Goal: Transaction & Acquisition: Purchase product/service

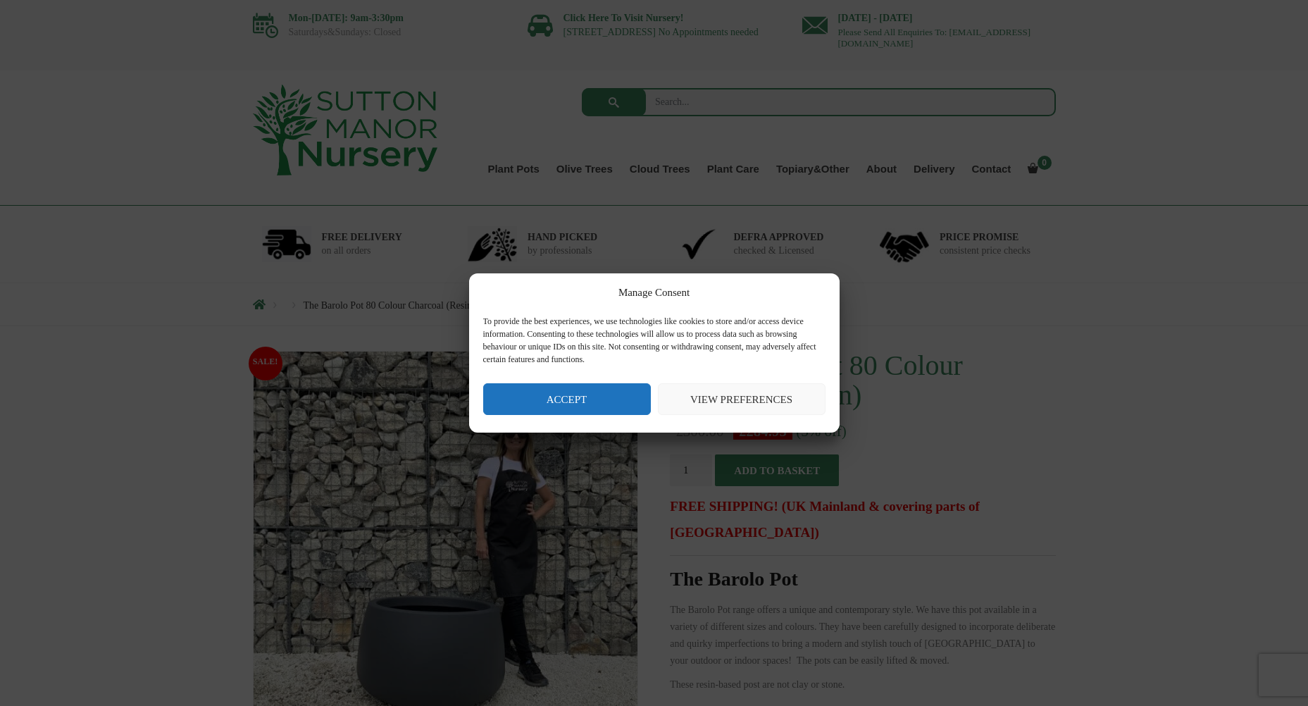
click at [614, 409] on button "Accept" at bounding box center [567, 399] width 168 height 32
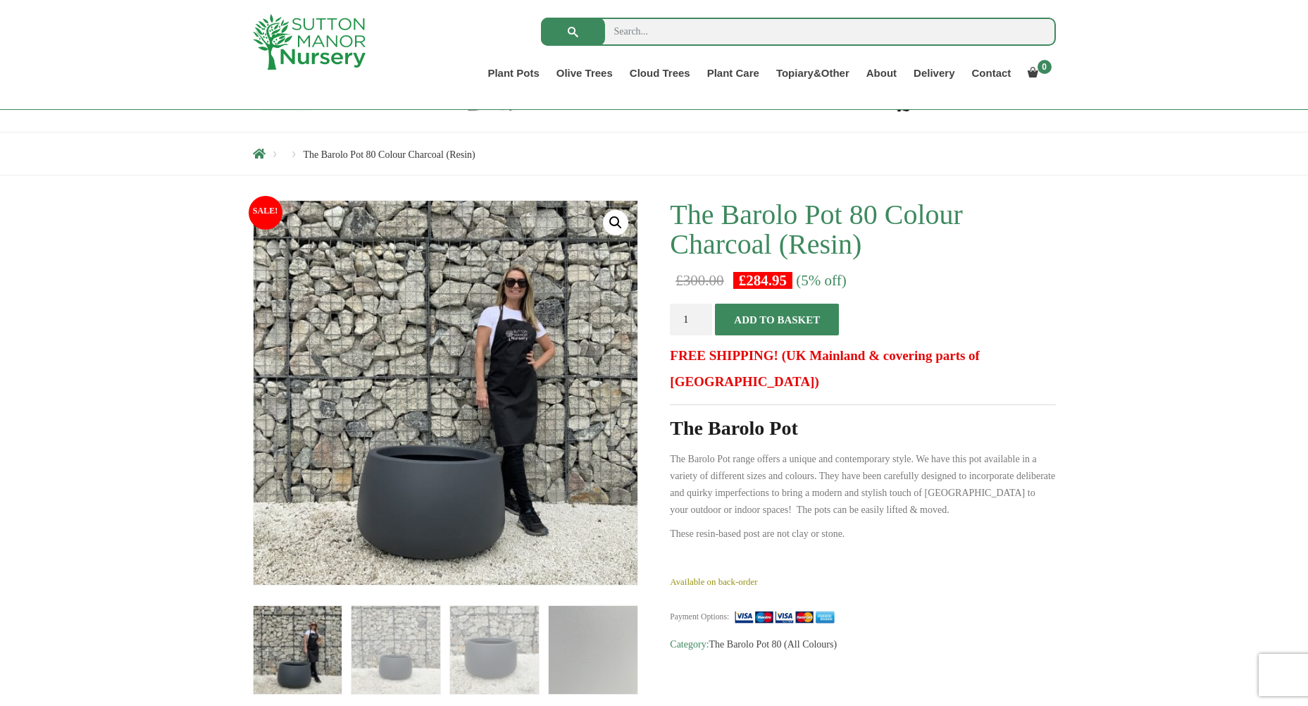
scroll to position [141, 0]
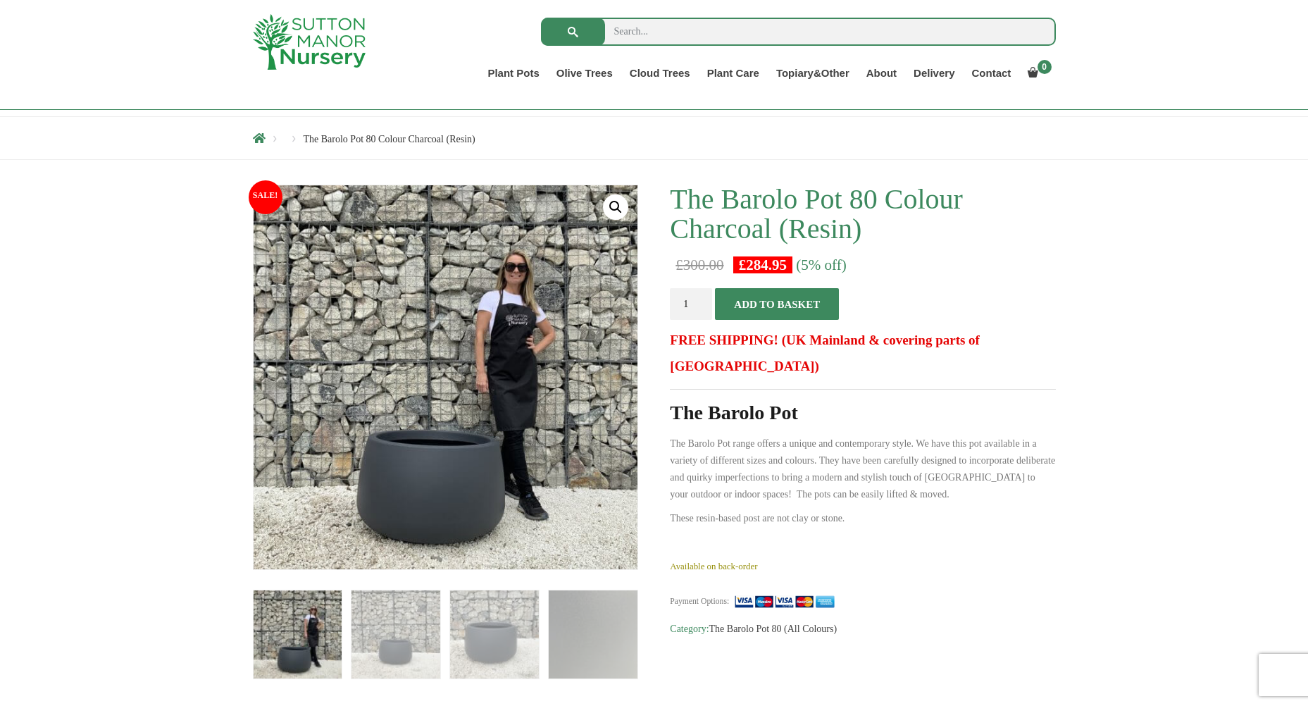
click at [811, 301] on button "Add to basket" at bounding box center [777, 304] width 124 height 32
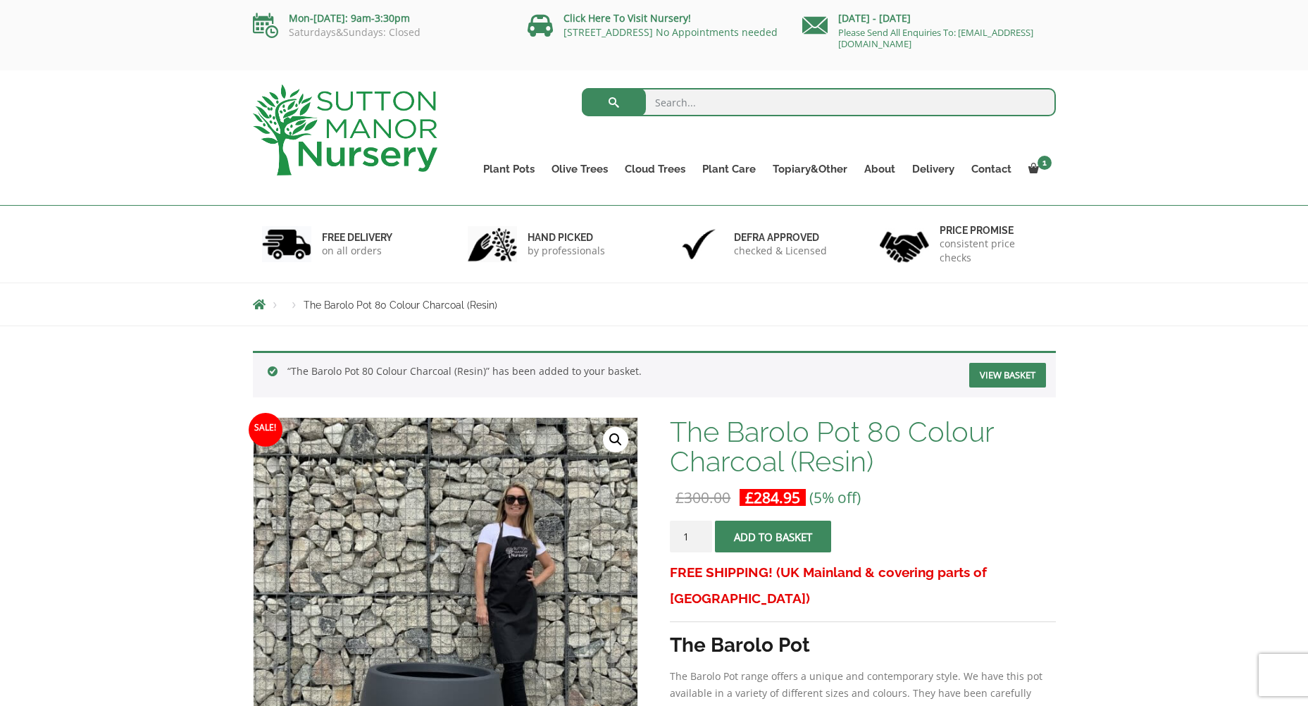
click at [1019, 366] on link "View basket" at bounding box center [1007, 375] width 77 height 25
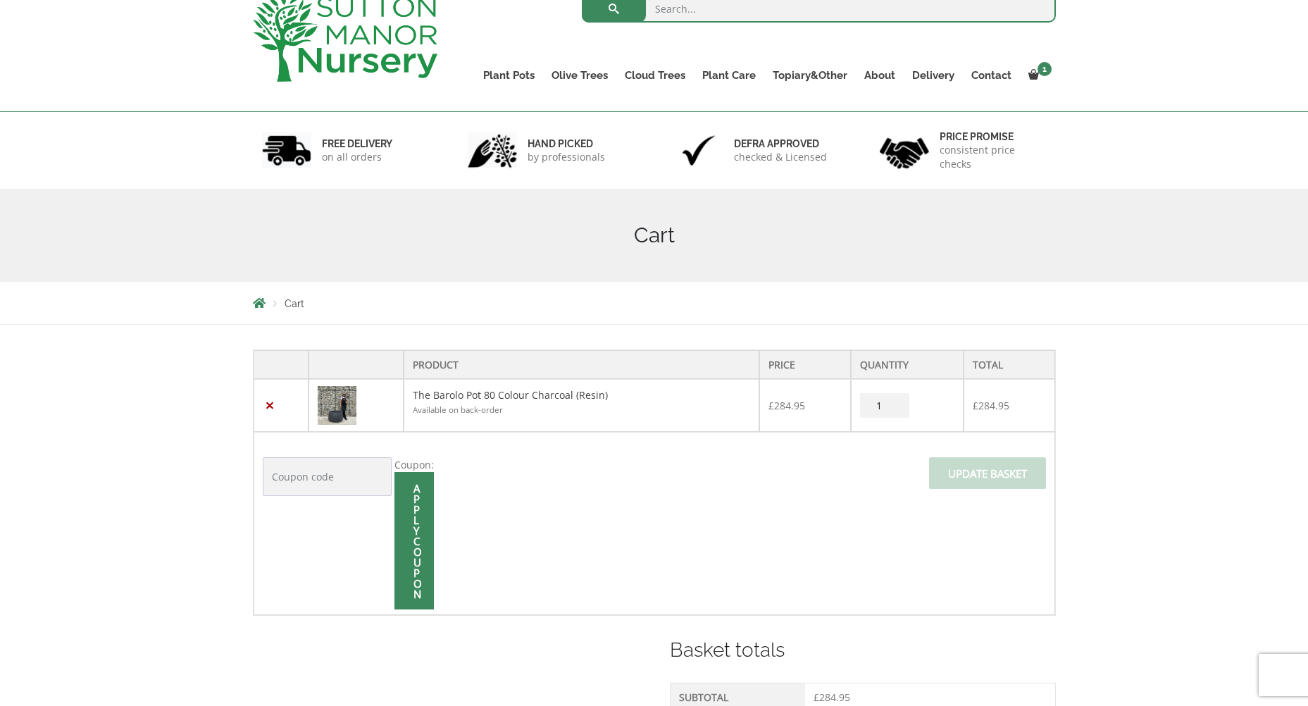
scroll to position [282, 0]
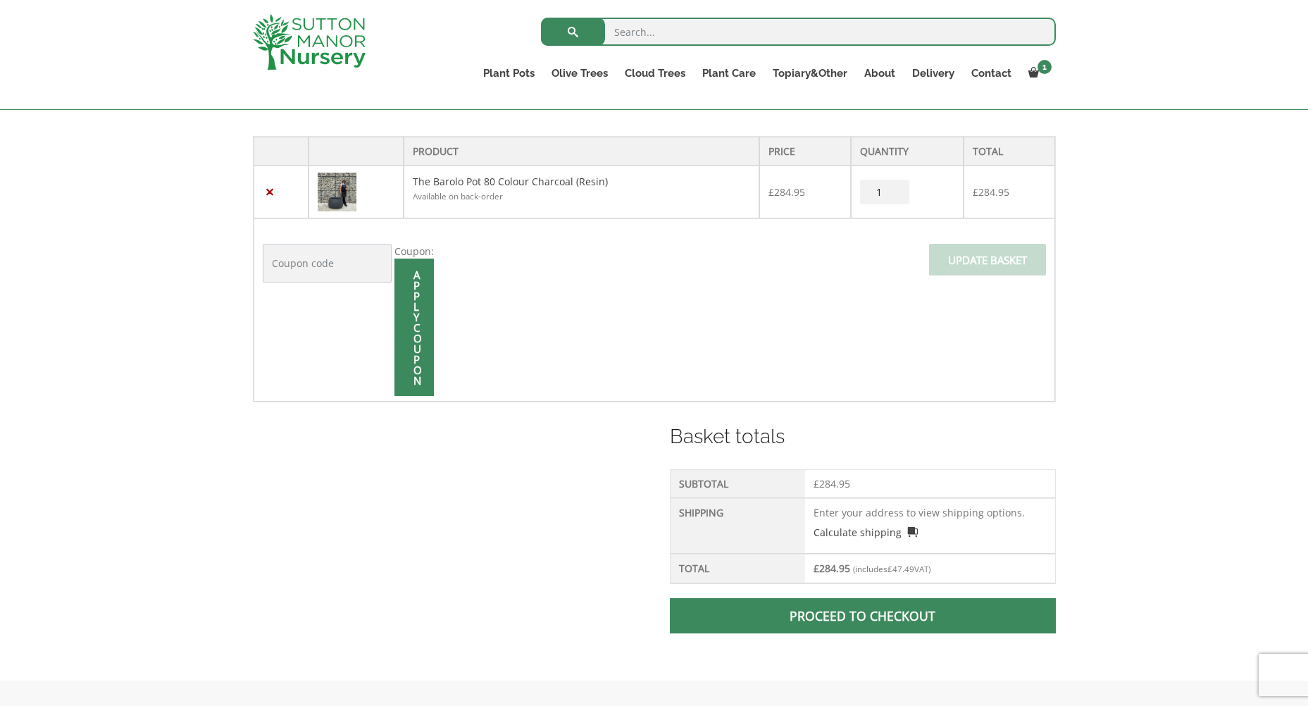
click at [885, 192] on input "1" at bounding box center [884, 192] width 49 height 25
type input "12"
click at [988, 264] on span at bounding box center [988, 264] width 0 height 0
click at [980, 259] on input "Update basket" at bounding box center [987, 260] width 117 height 32
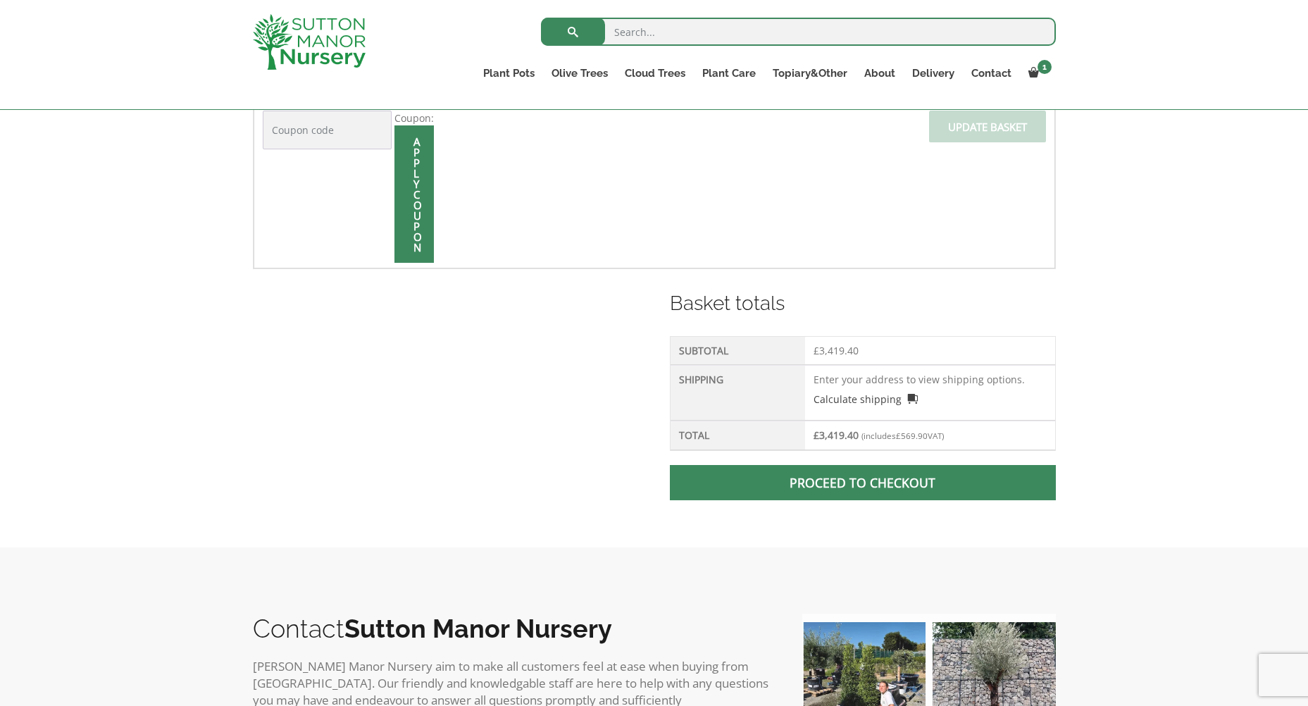
scroll to position [629, 0]
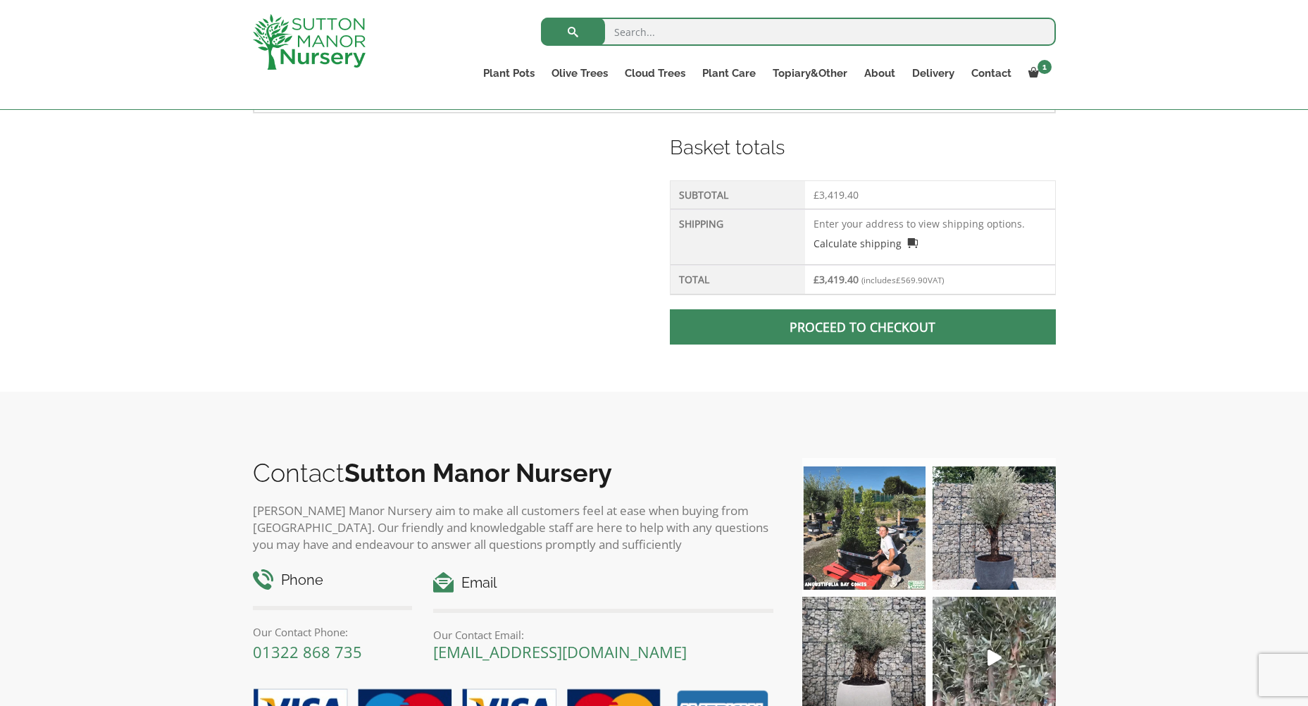
click at [815, 345] on div "Proceed to checkout" at bounding box center [862, 333] width 385 height 68
click at [863, 327] on span at bounding box center [863, 327] width 0 height 0
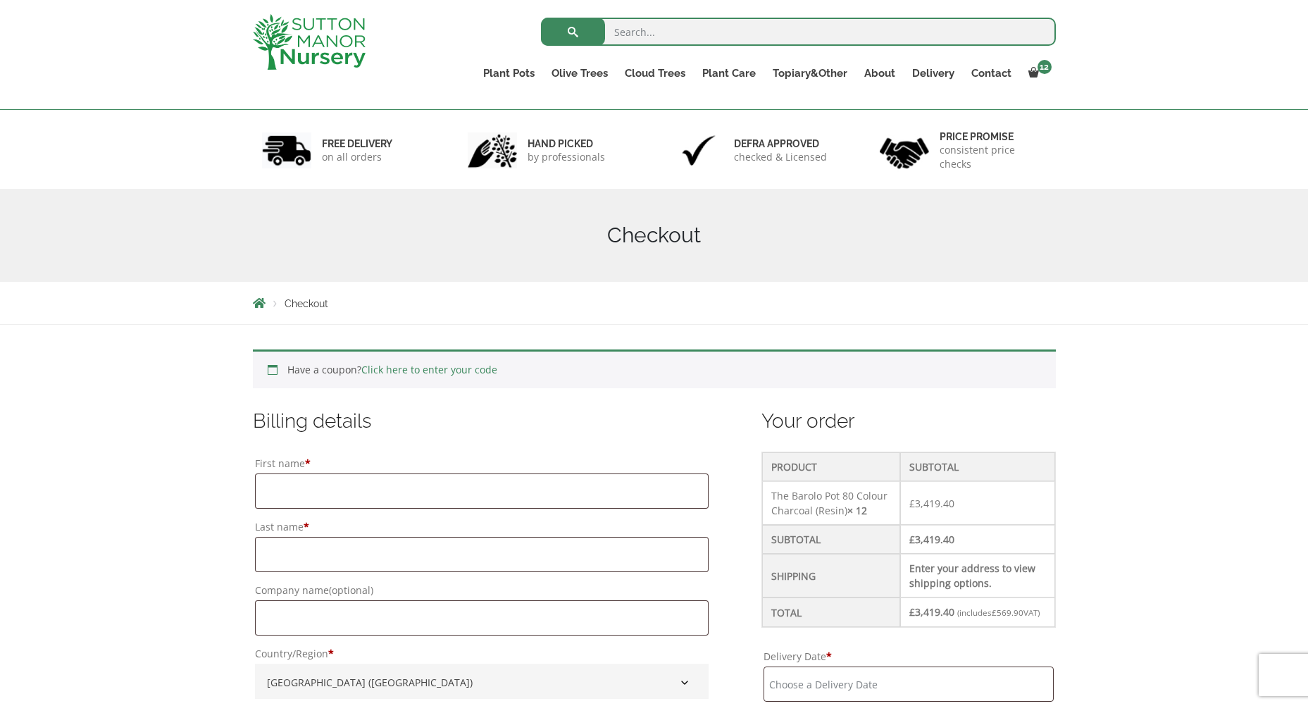
scroll to position [211, 0]
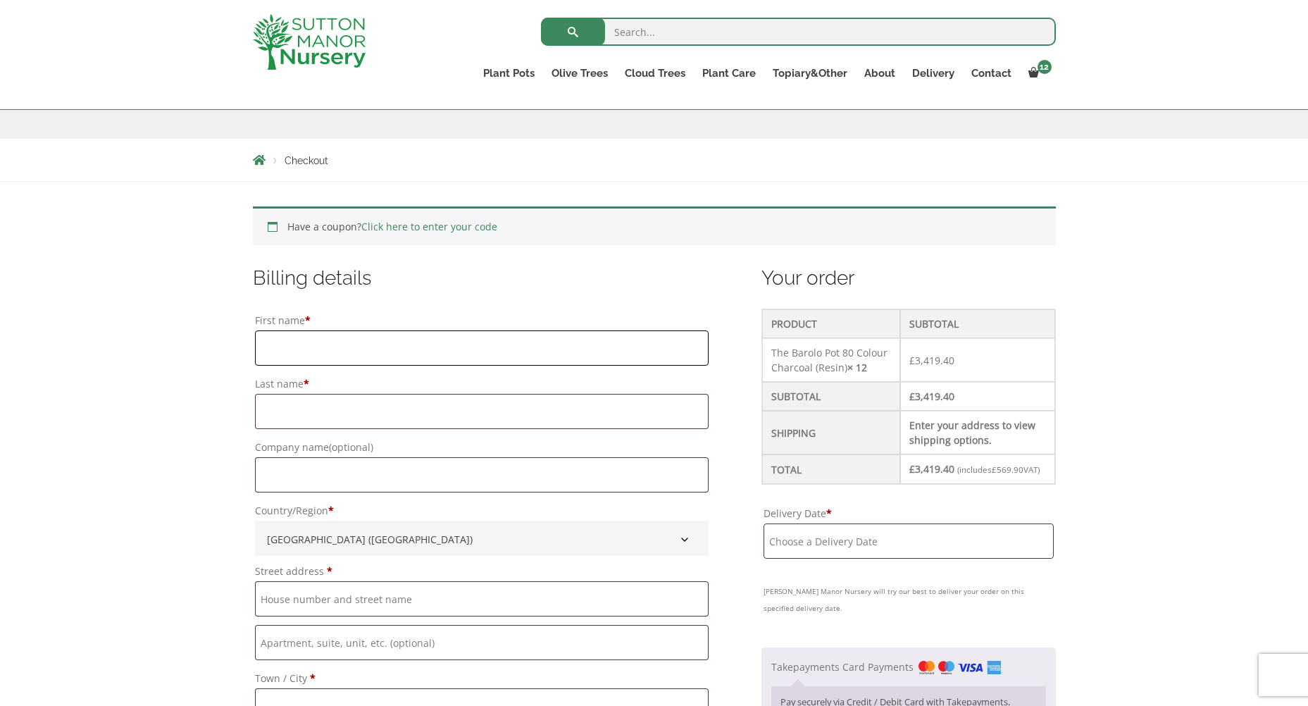
click at [351, 346] on input "First name *" at bounding box center [482, 347] width 454 height 35
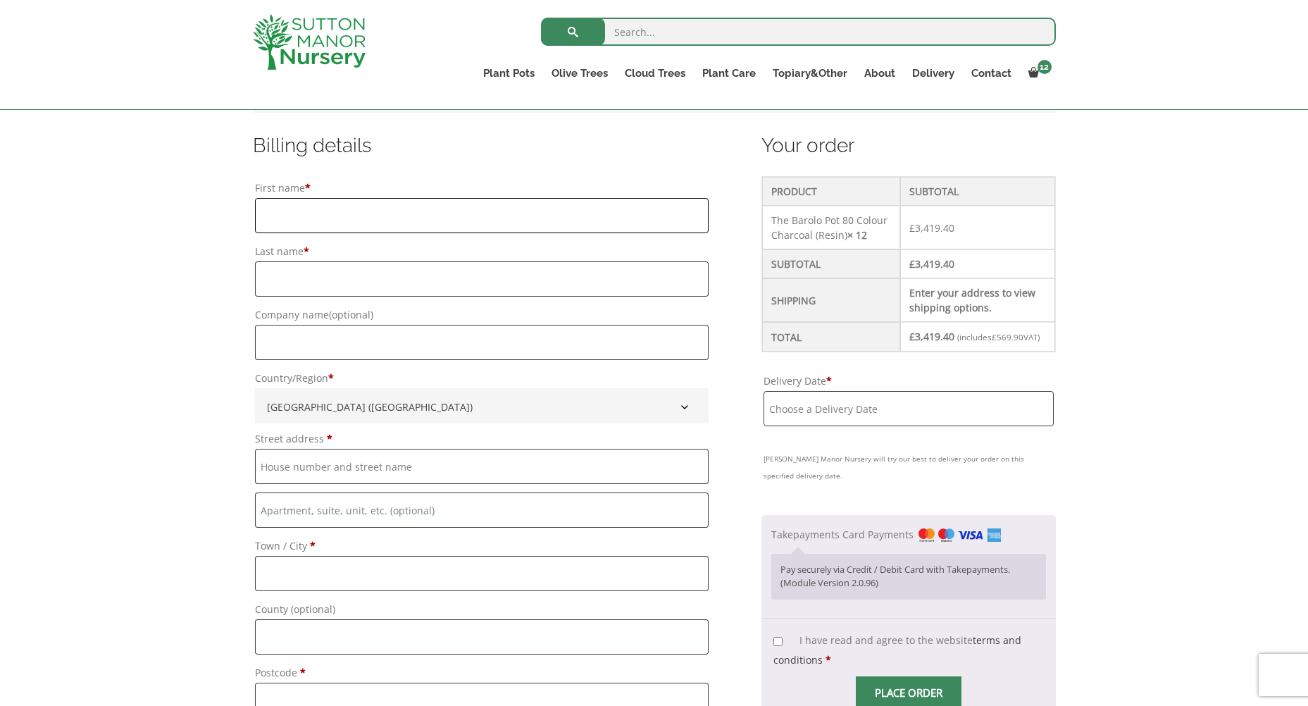
scroll to position [352, 0]
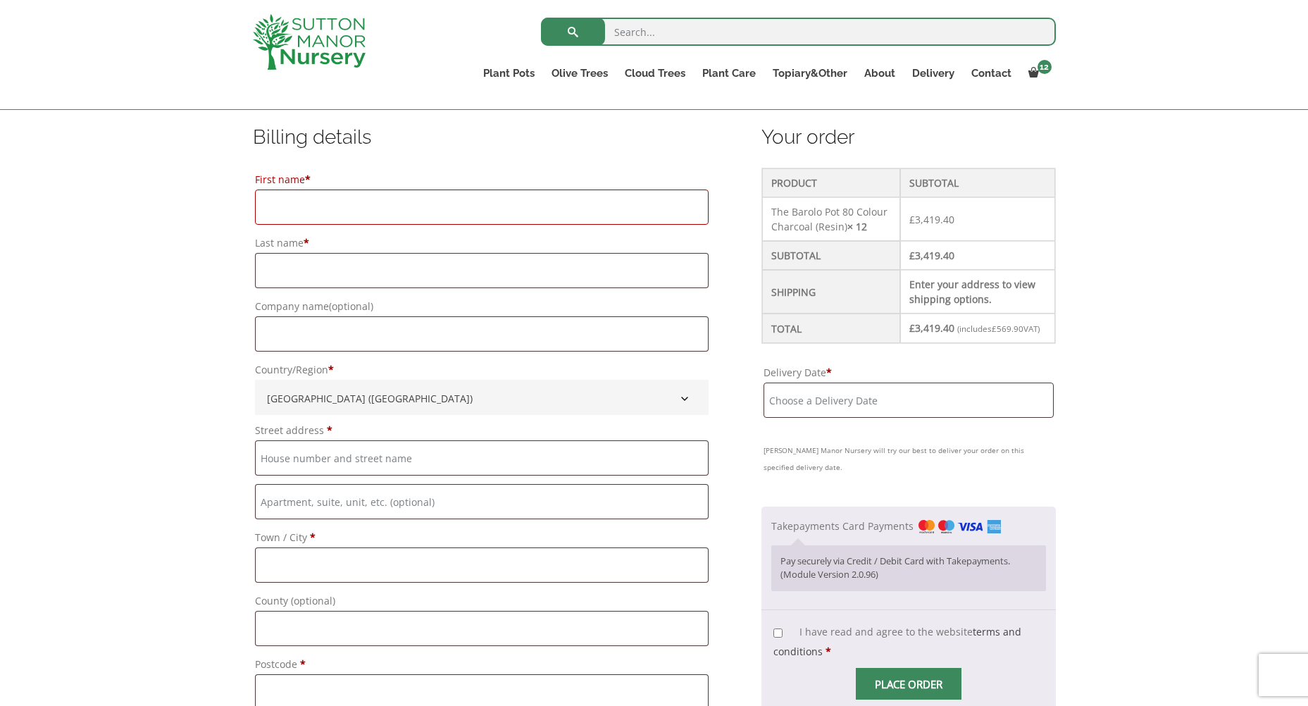
click at [301, 194] on input "First name *" at bounding box center [482, 206] width 454 height 35
type input "Simon"
type input "Wright"
type input "[PERSON_NAME] Roofing Co Ltd"
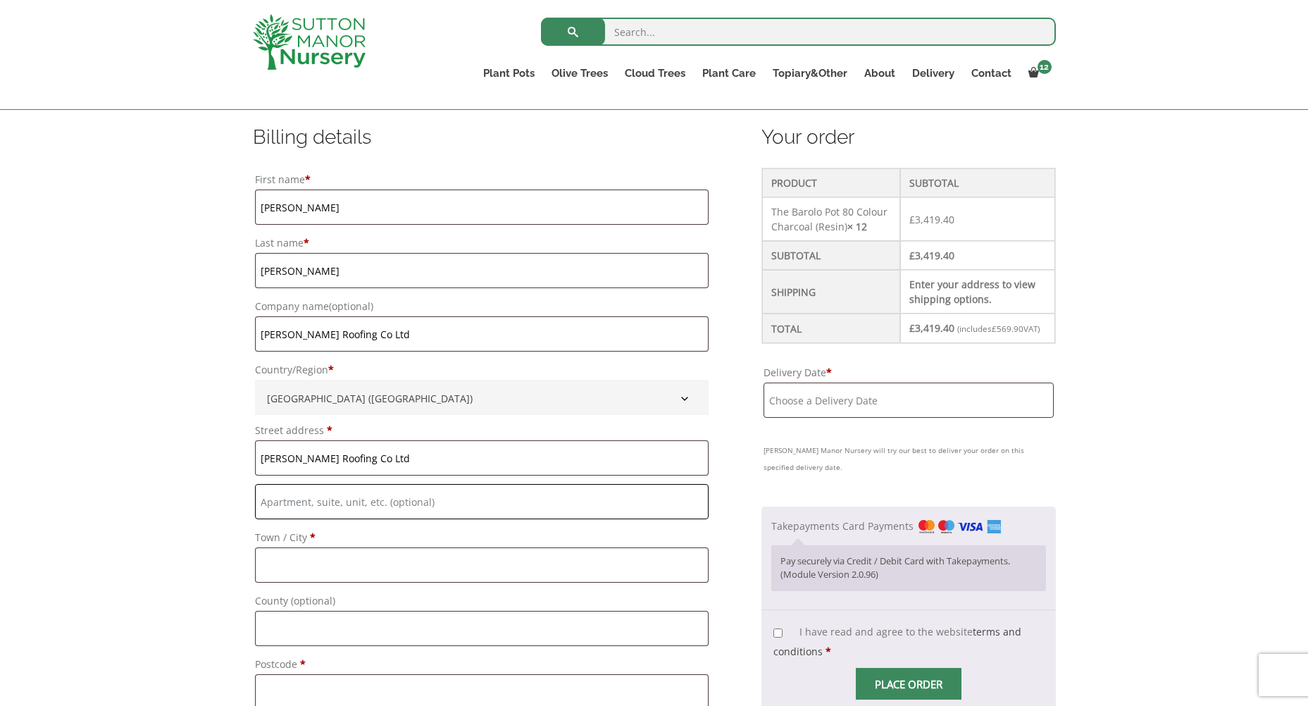
type input "[PERSON_NAME] House"
type input "[GEOGRAPHIC_DATA]"
type input "US Addresses Only"
type input "TW19 6EQ"
type input "+447966104509"
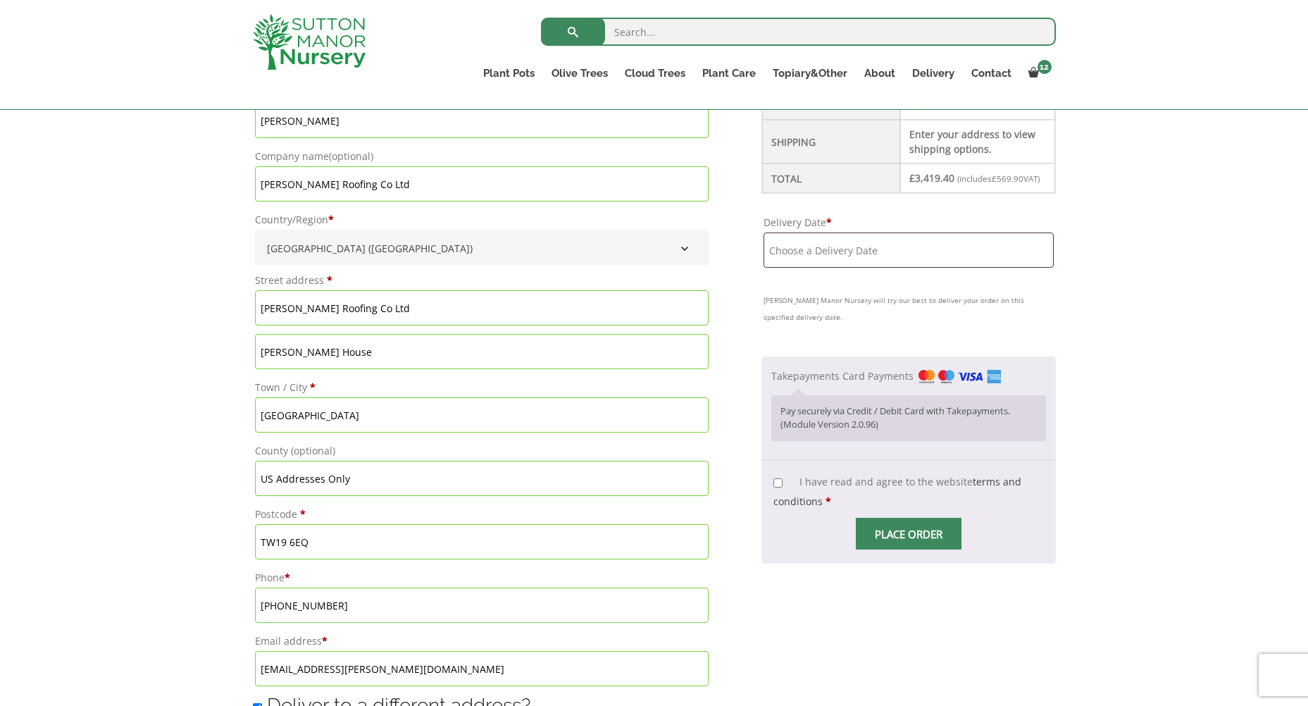
scroll to position [564, 0]
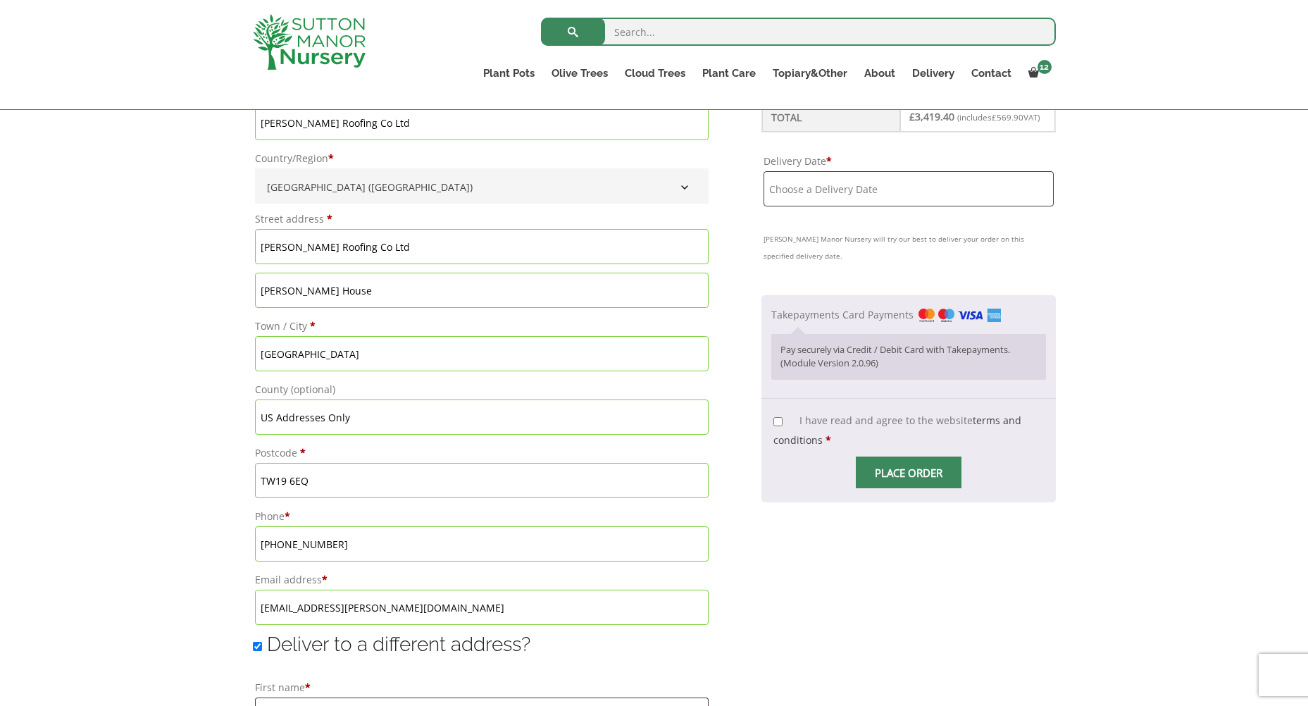
drag, startPoint x: 463, startPoint y: 609, endPoint x: 180, endPoint y: 607, distance: 282.5
click at [180, 607] on div "Have a coupon? Click here to enter your code Apply coupon Billing details First…" at bounding box center [654, 583] width 1308 height 1506
type input "ysimpson@richardsonprojects.uk"
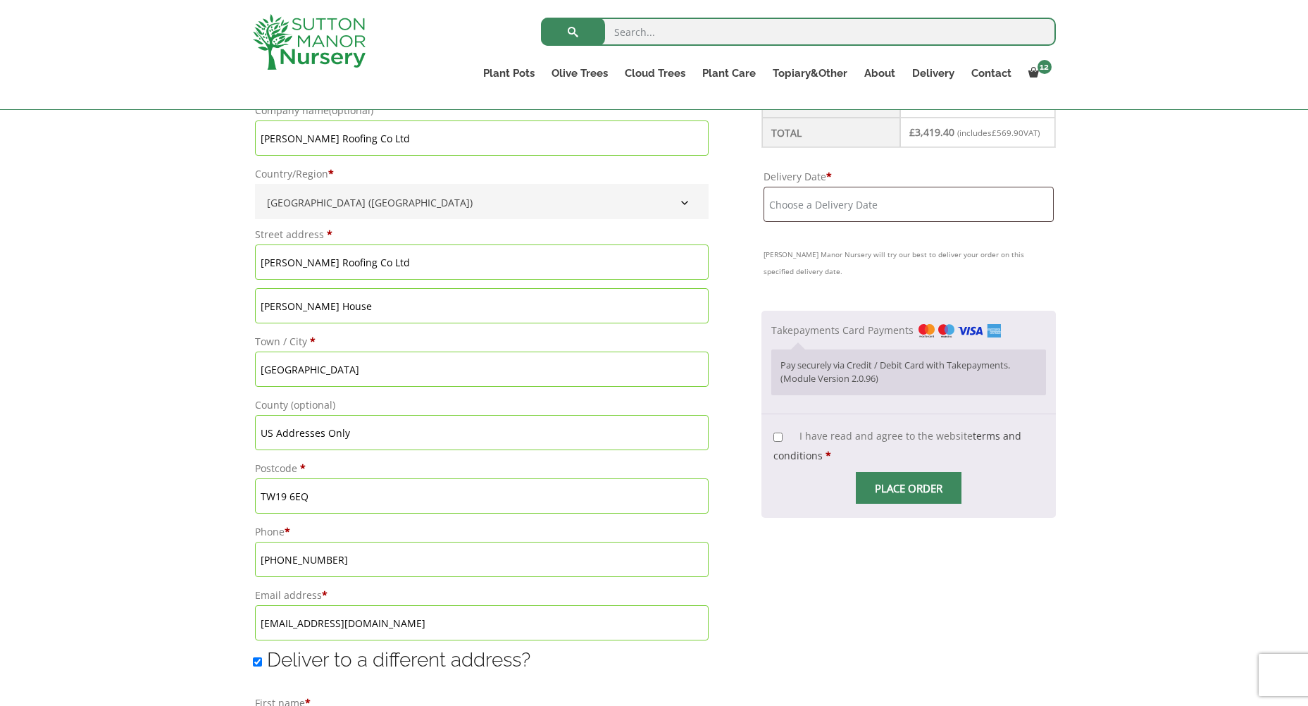
scroll to position [845, 0]
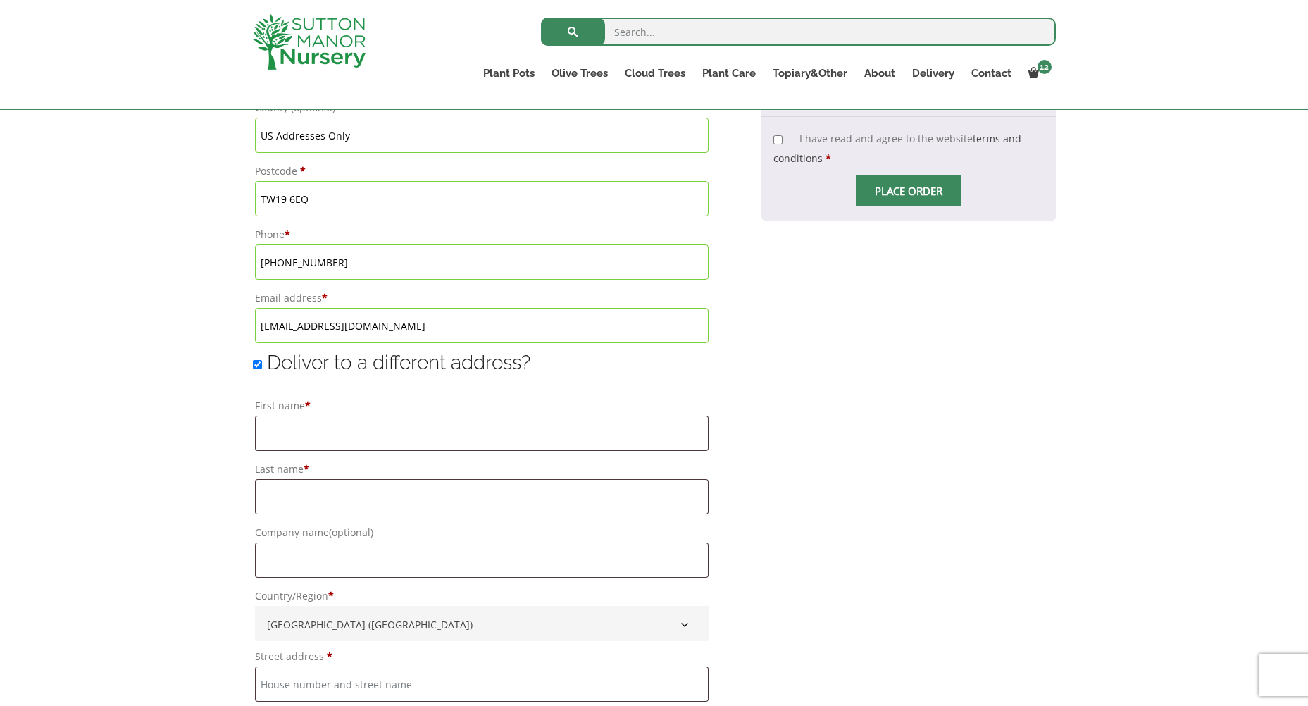
click at [260, 363] on input "Deliver to a different address?" at bounding box center [257, 364] width 9 height 9
checkbox input "false"
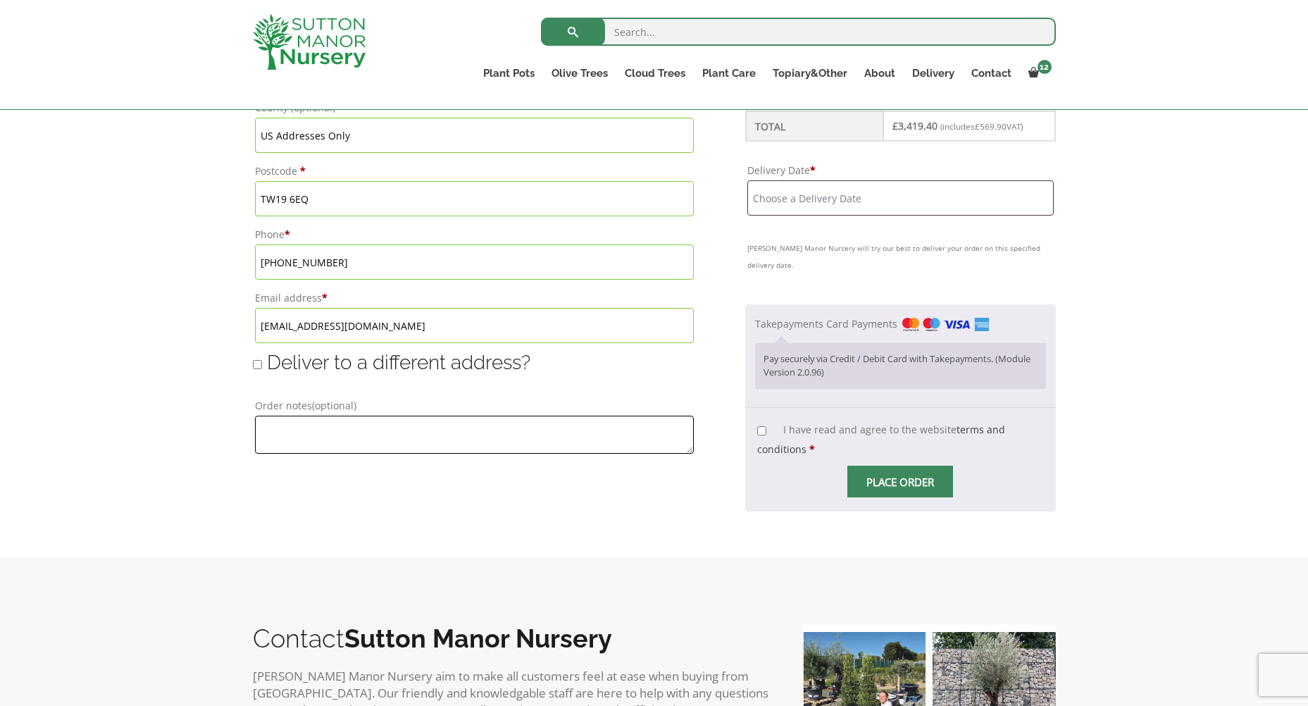
click at [269, 437] on textarea "Order notes (optional)" at bounding box center [474, 435] width 439 height 38
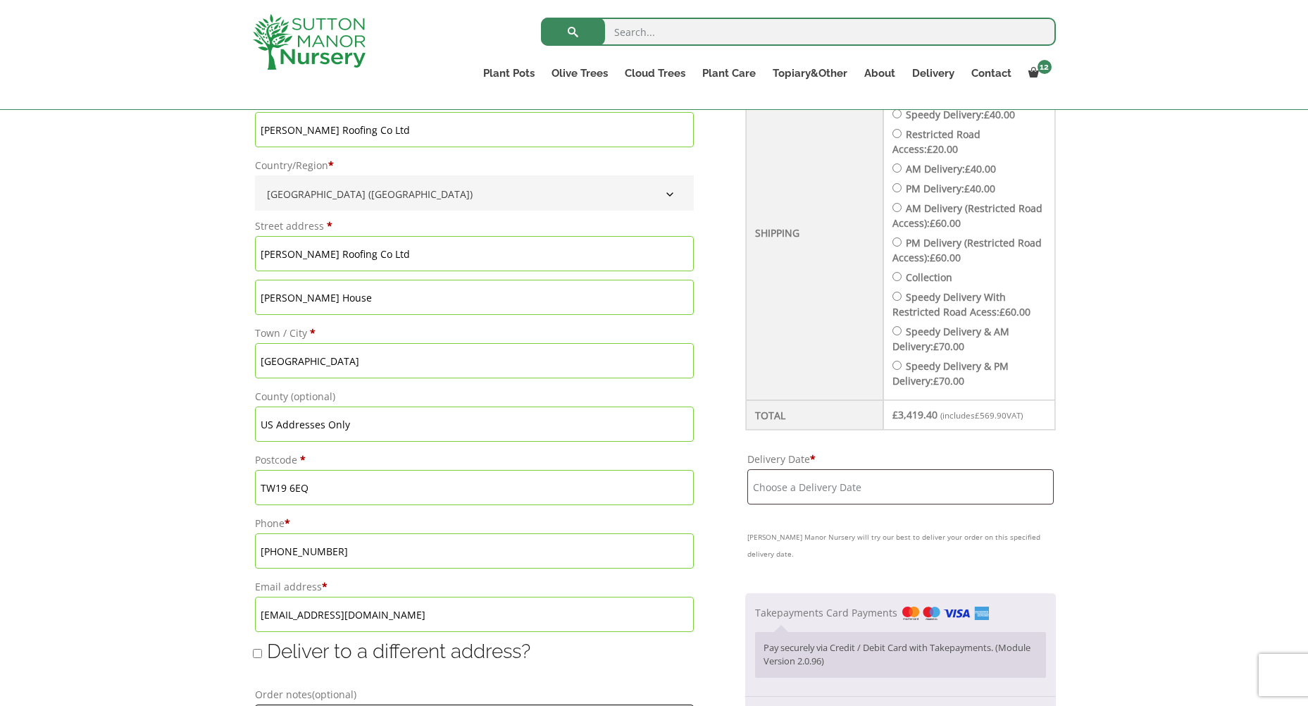
scroll to position [634, 0]
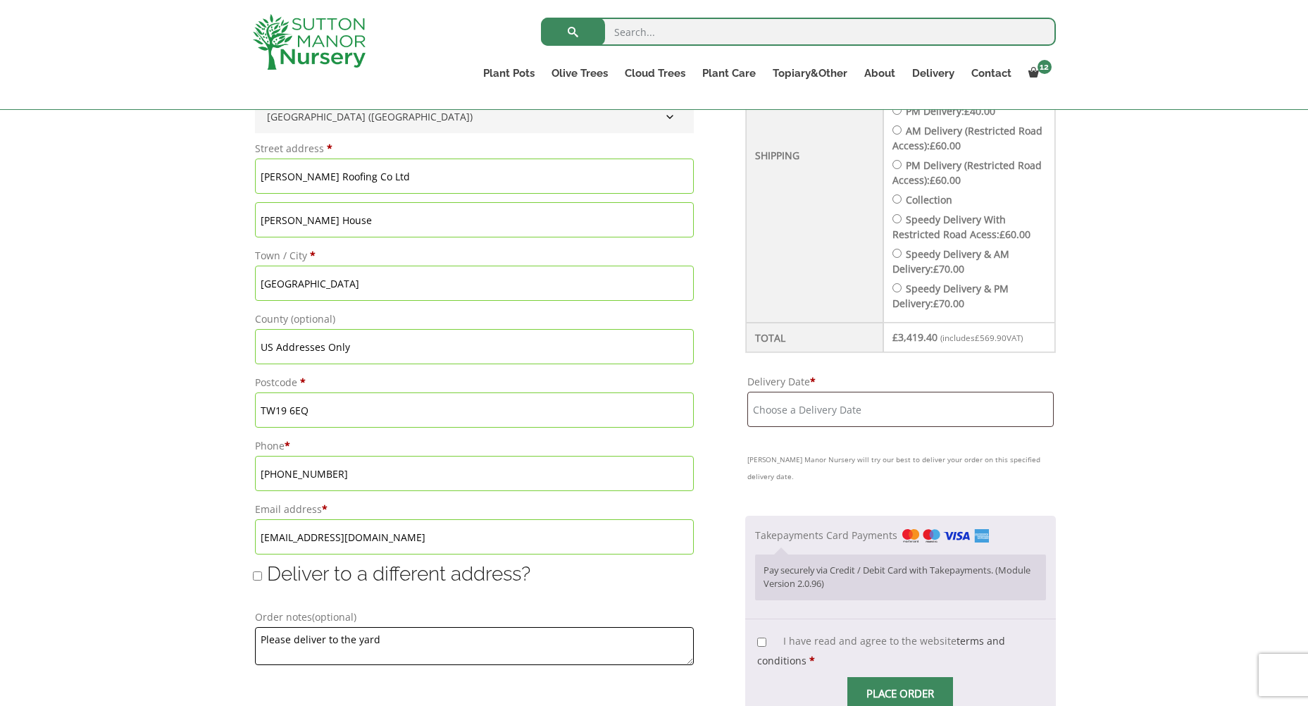
type textarea "Please deliver to the yard"
click at [785, 403] on input "Delivery Date *" at bounding box center [900, 409] width 306 height 35
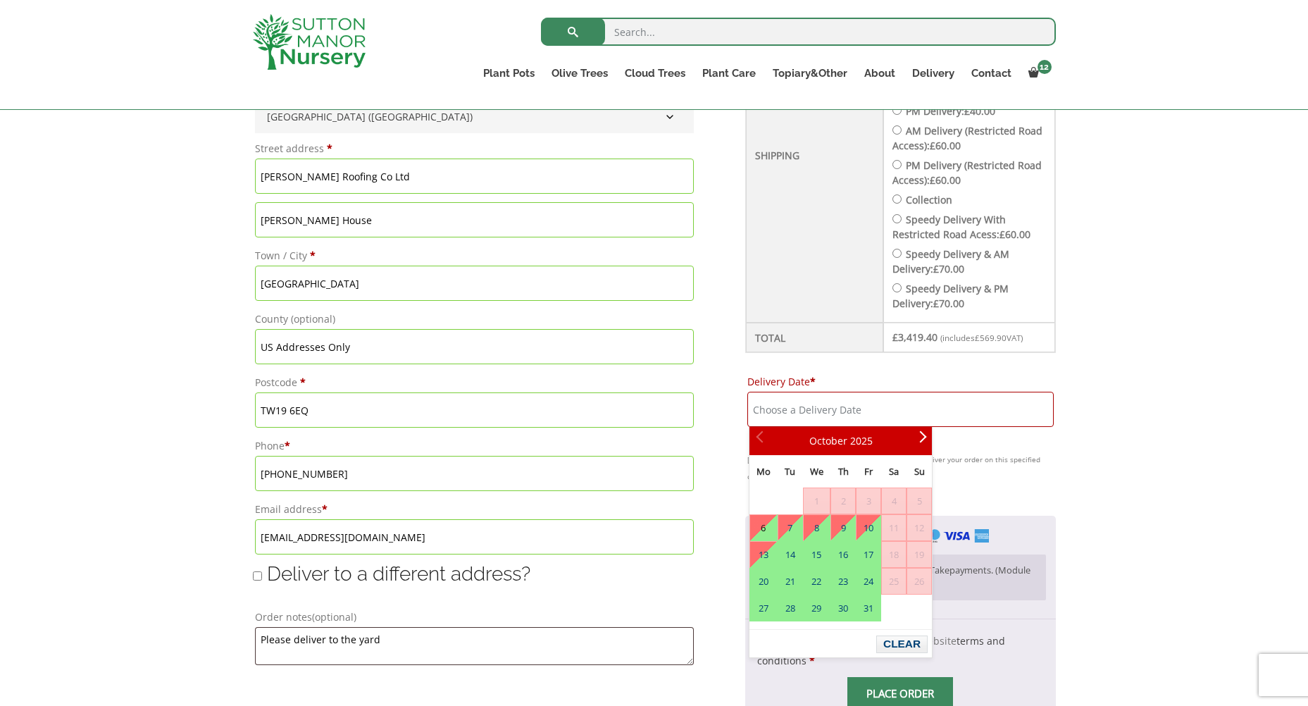
scroll to position [704, 0]
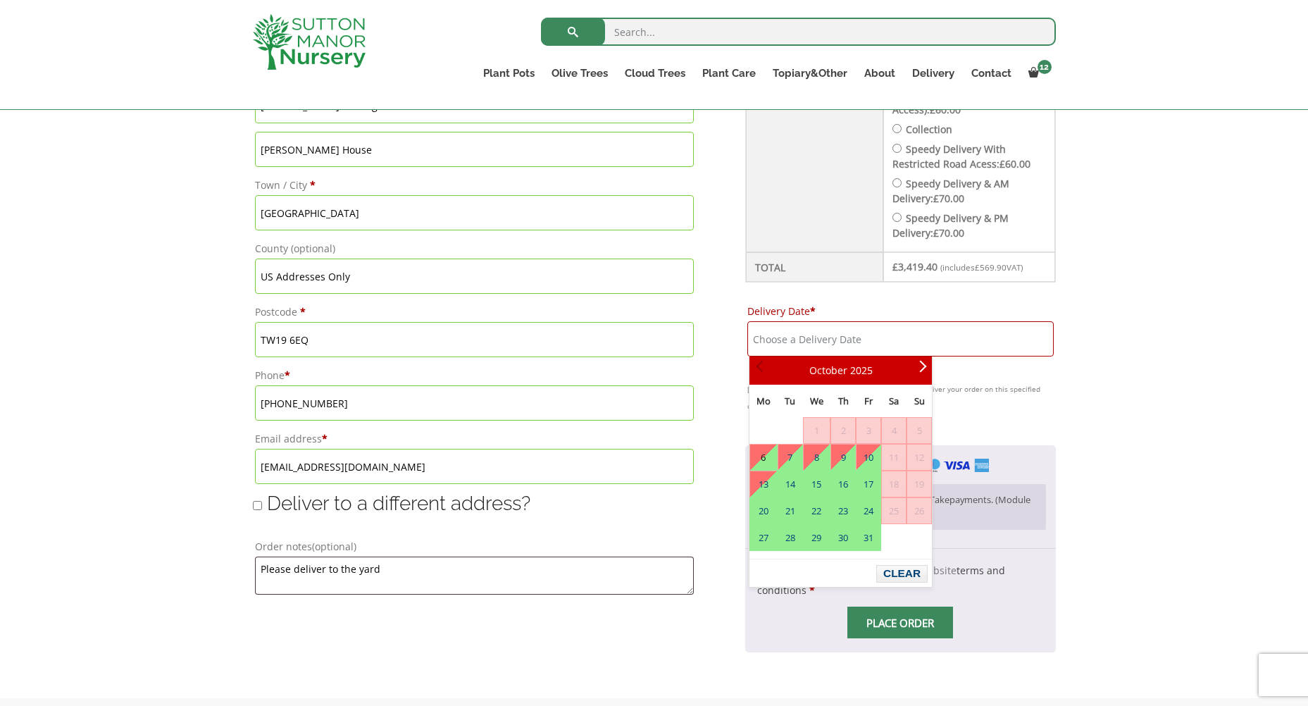
click at [761, 373] on span "Prev" at bounding box center [761, 370] width 11 height 11
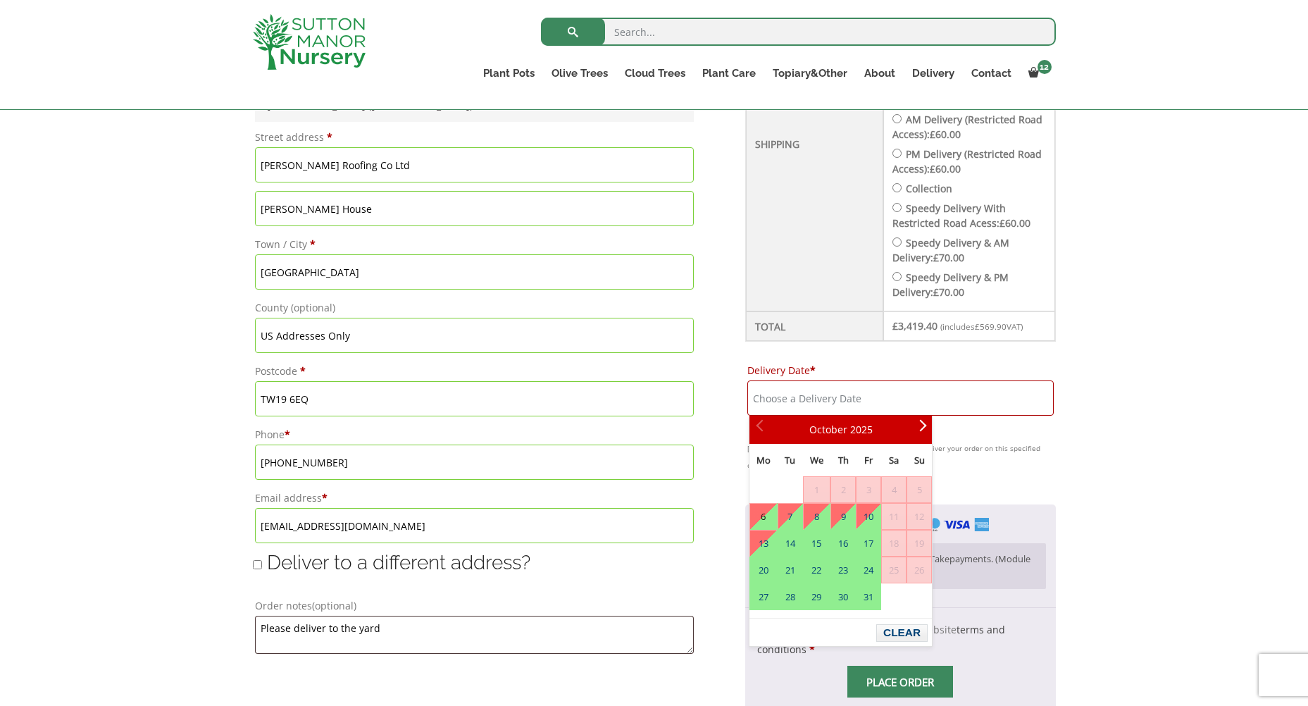
scroll to position [493, 0]
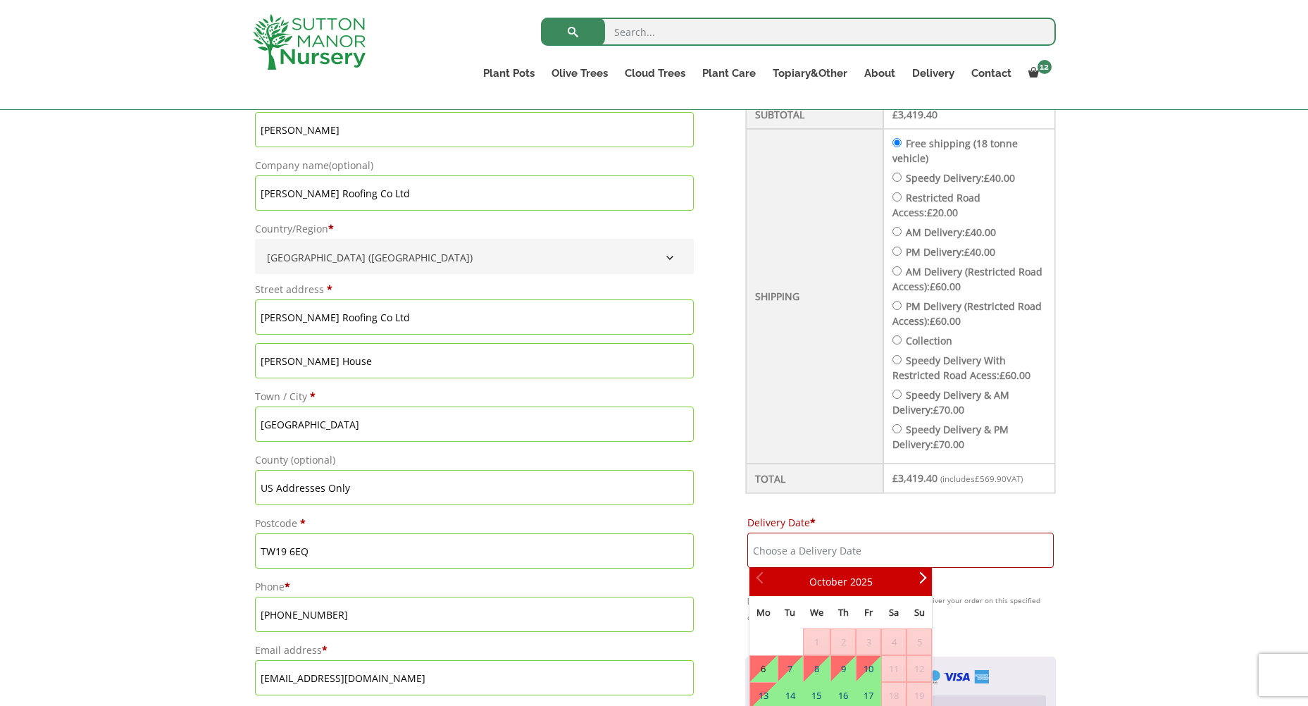
click at [902, 178] on input "Speedy Delivery: £ 40.00" at bounding box center [897, 177] width 9 height 9
radio input "true"
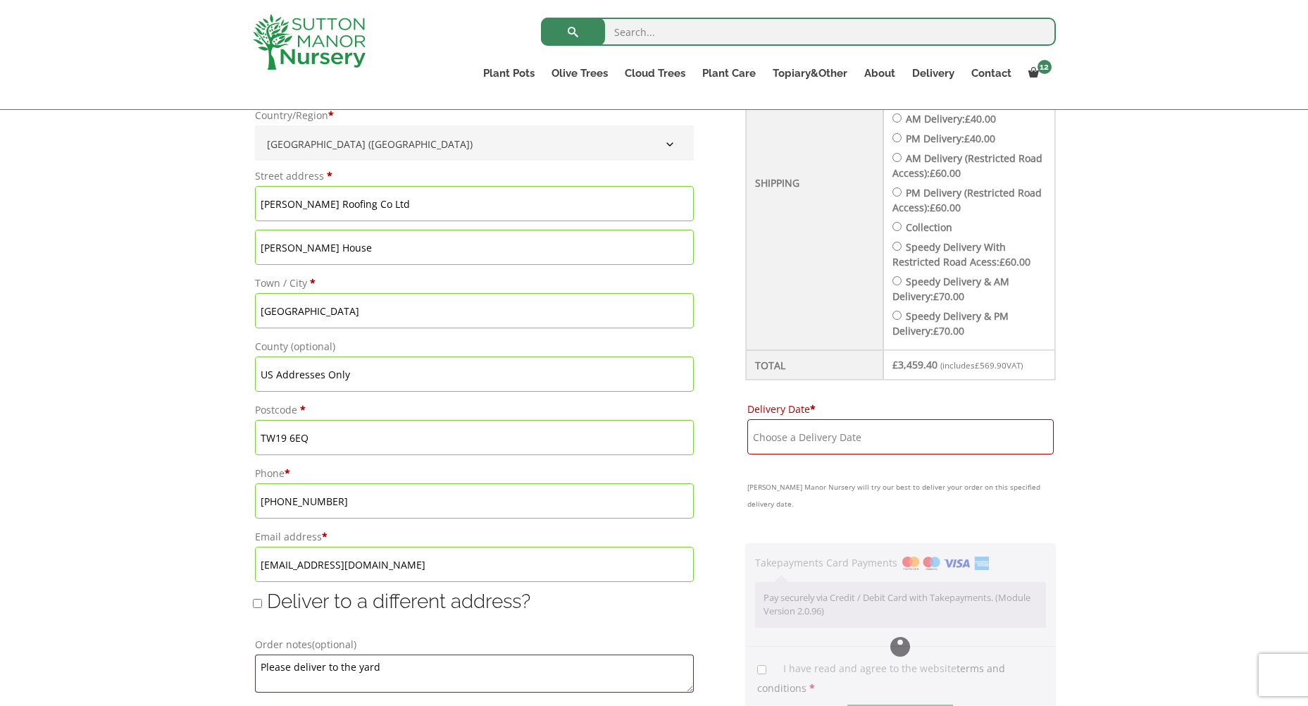
scroll to position [845, 0]
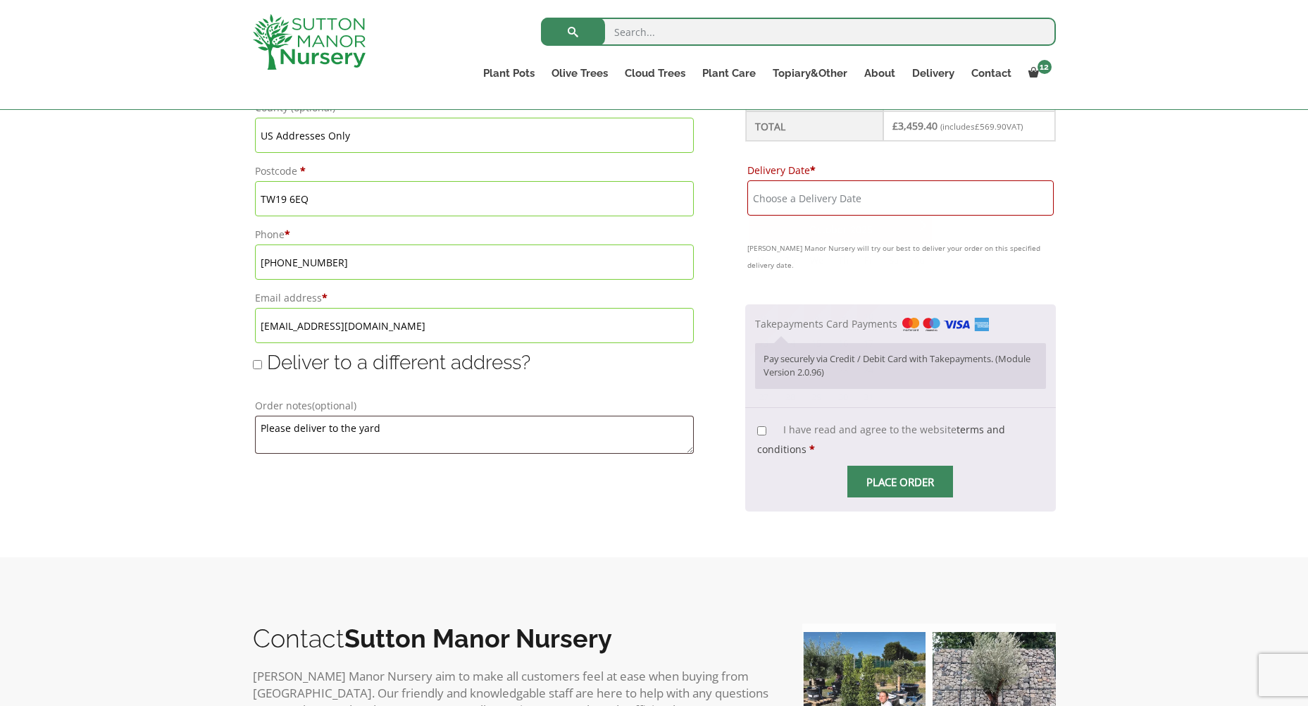
click at [842, 197] on input "Delivery Date *" at bounding box center [900, 197] width 306 height 35
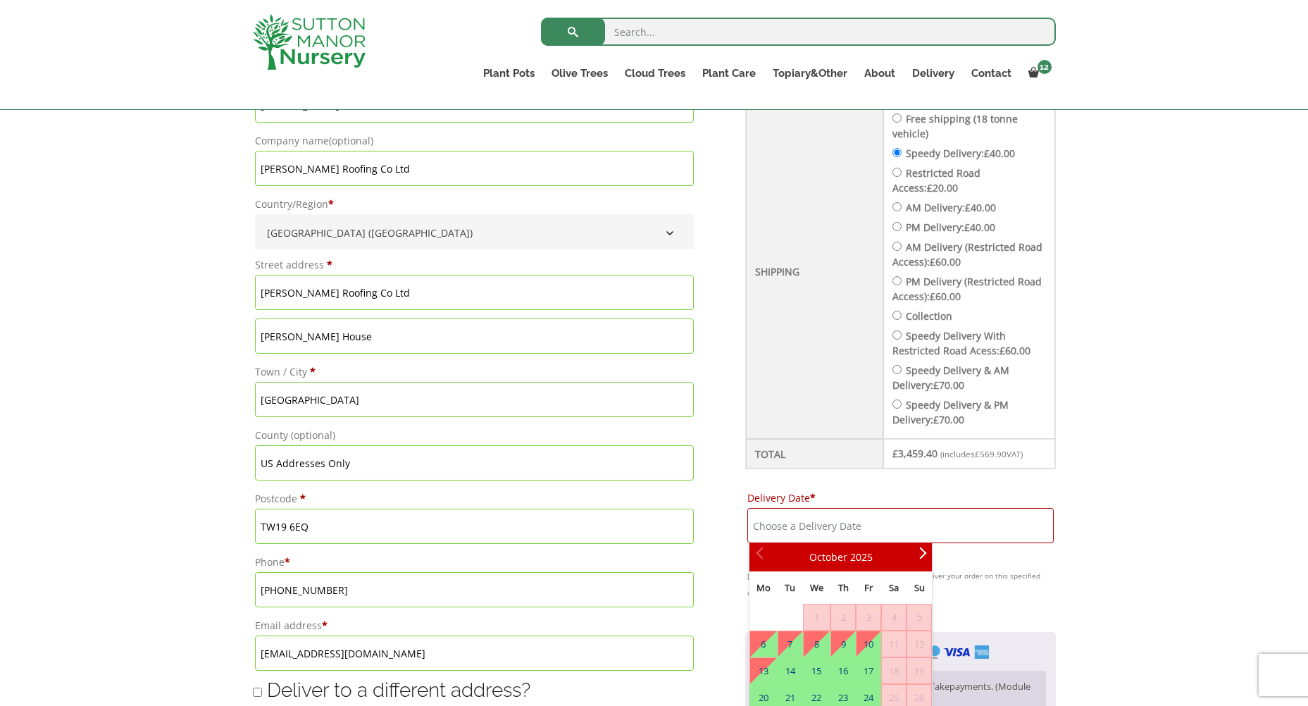
scroll to position [493, 0]
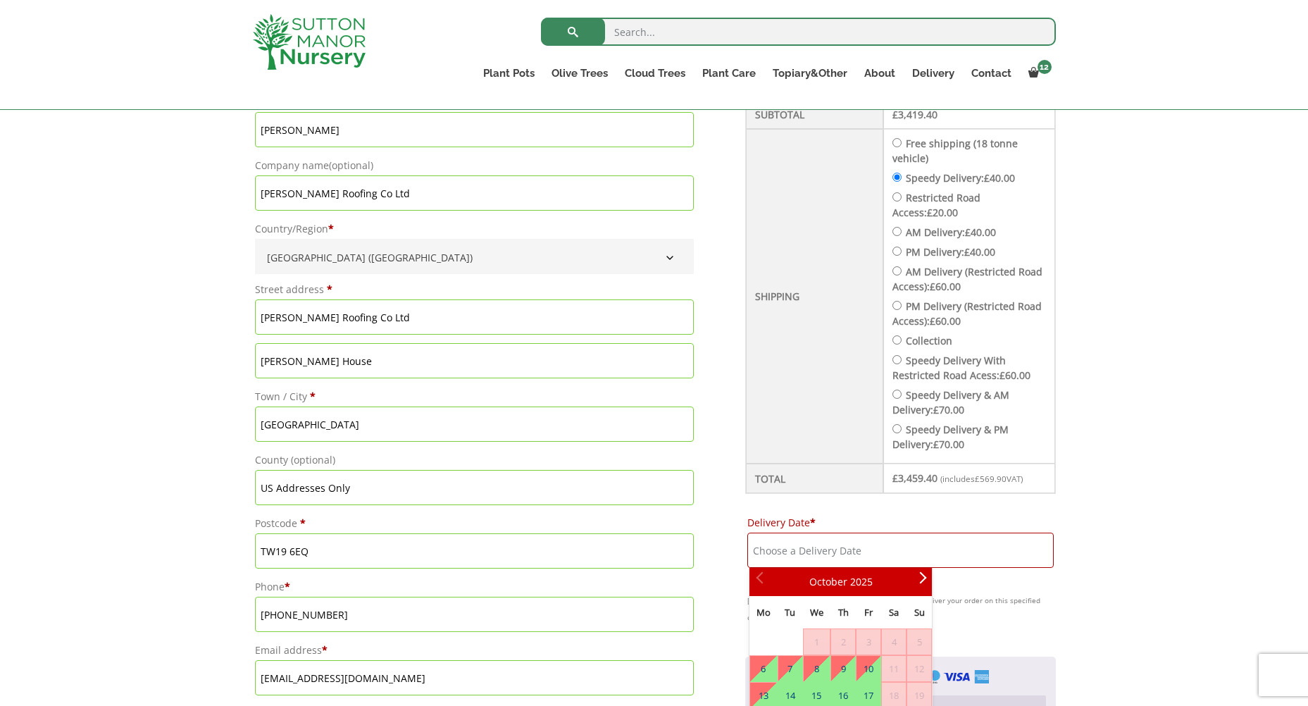
click at [902, 396] on input "Speedy Delivery & AM Delivery: £ 70.00" at bounding box center [897, 394] width 9 height 9
radio input "true"
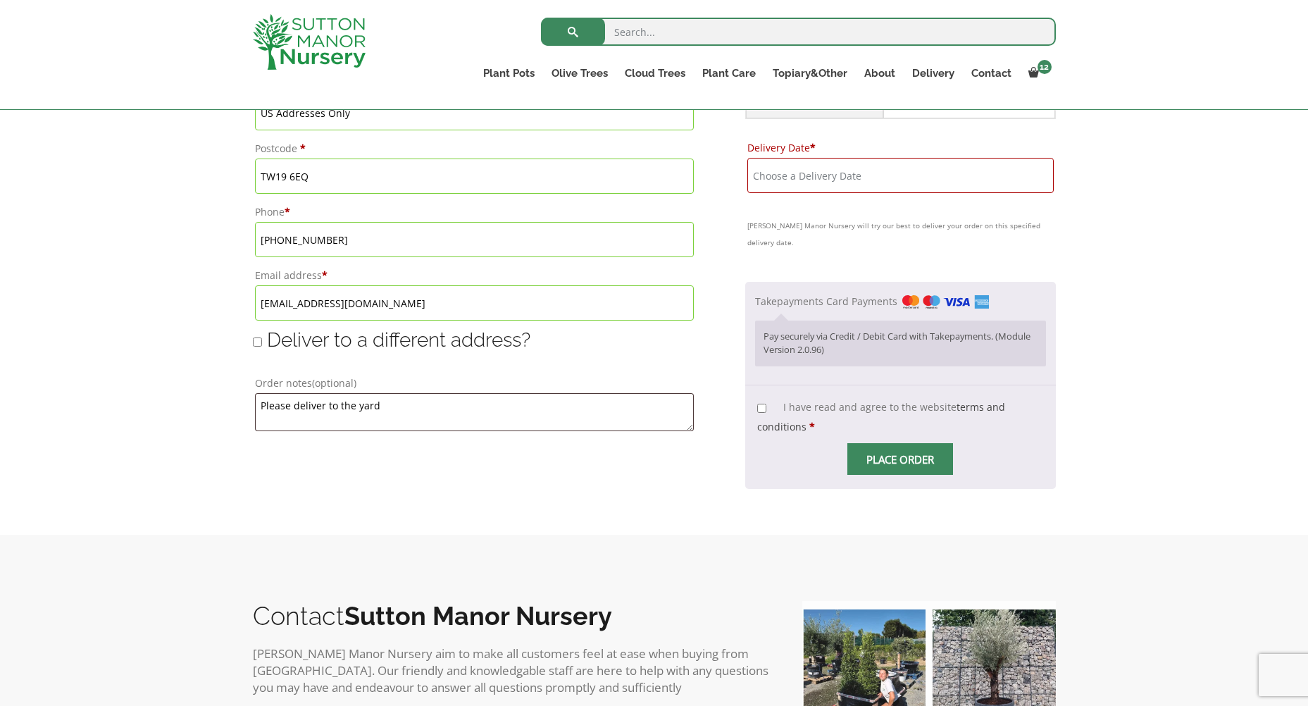
scroll to position [916, 0]
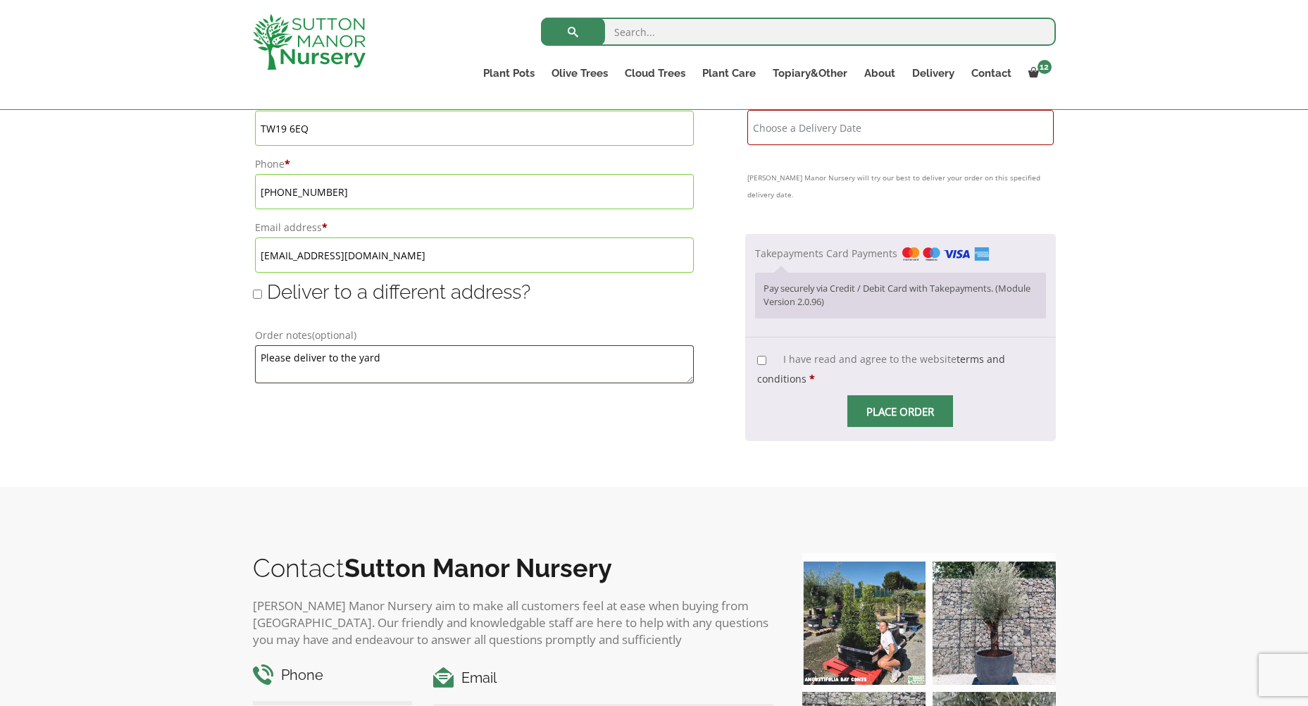
click at [858, 127] on input "Delivery Date *" at bounding box center [900, 127] width 306 height 35
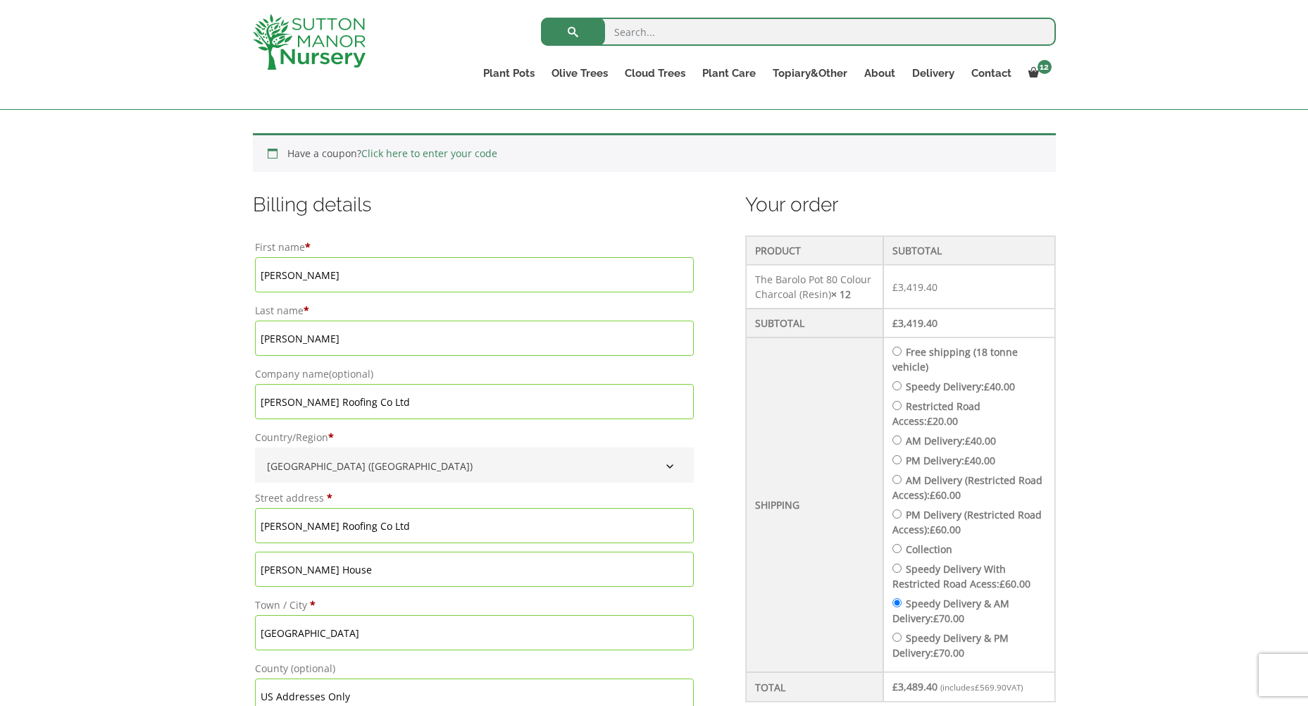
scroll to position [282, 0]
click at [902, 352] on input "Free shipping (18 tonne vehicle)" at bounding box center [897, 353] width 9 height 9
radio input "true"
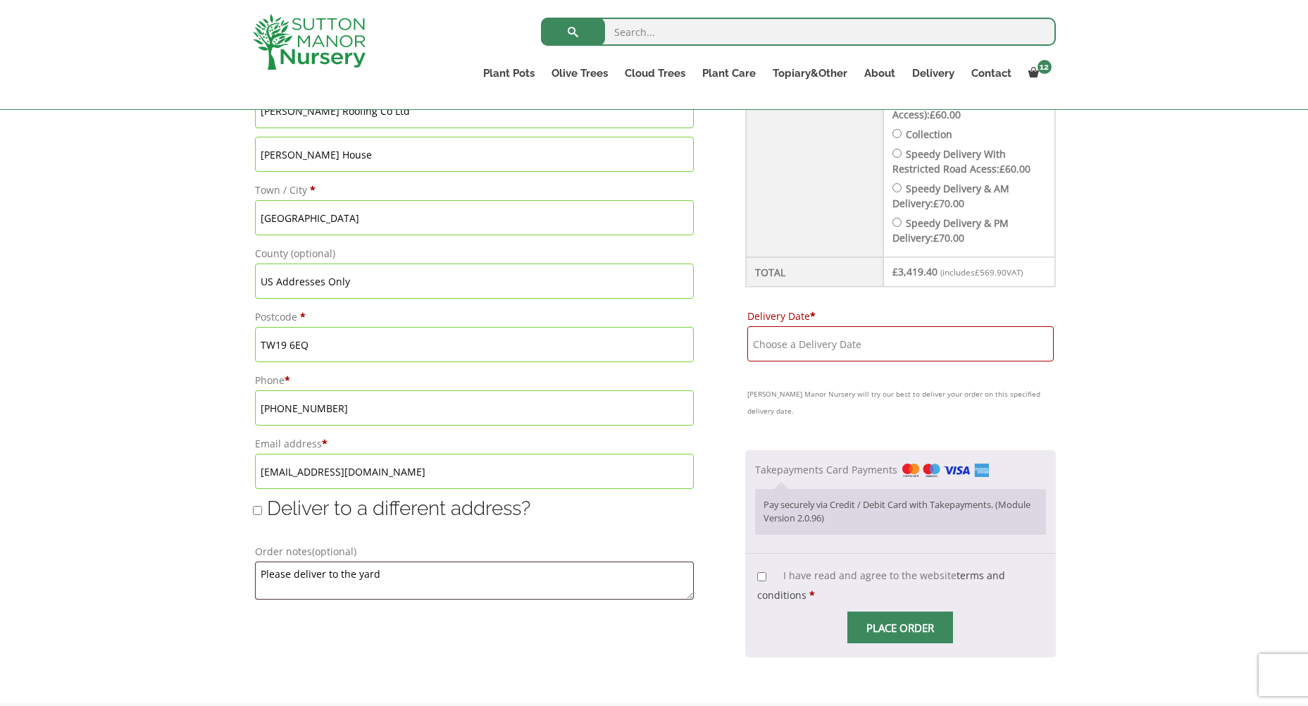
scroll to position [704, 0]
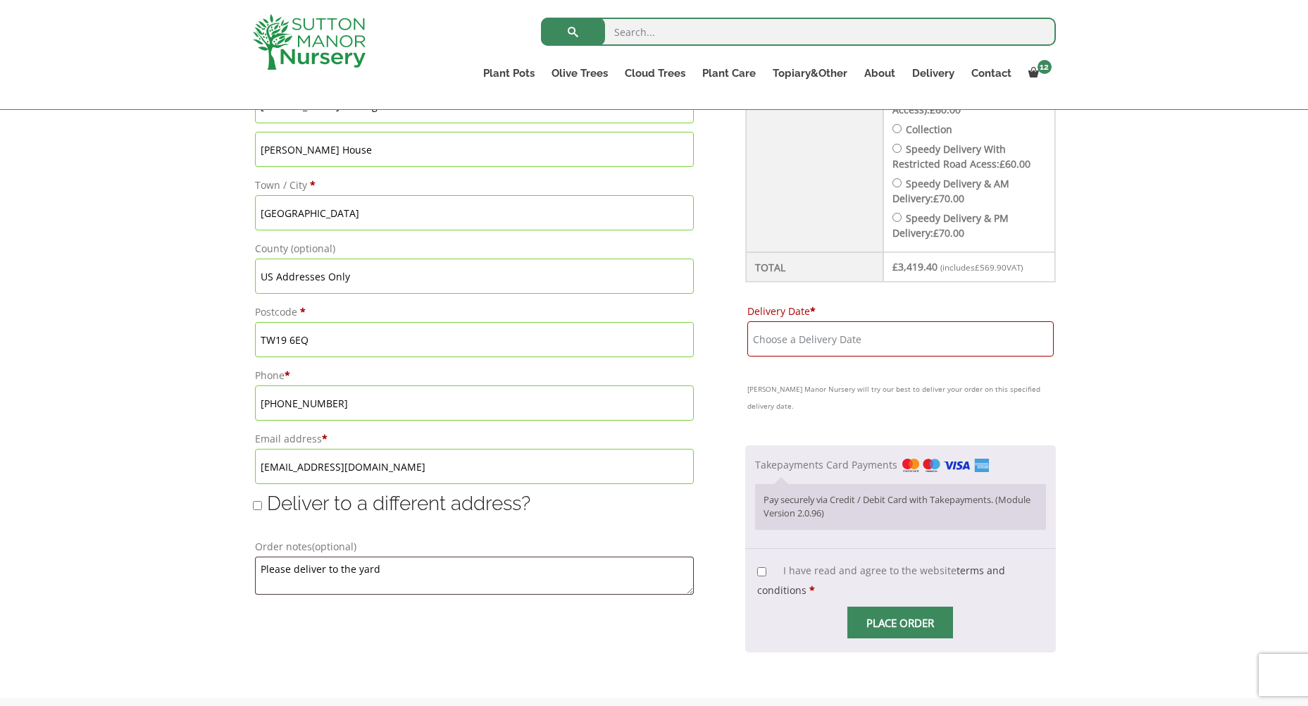
click at [896, 332] on input "Delivery Date *" at bounding box center [900, 338] width 306 height 35
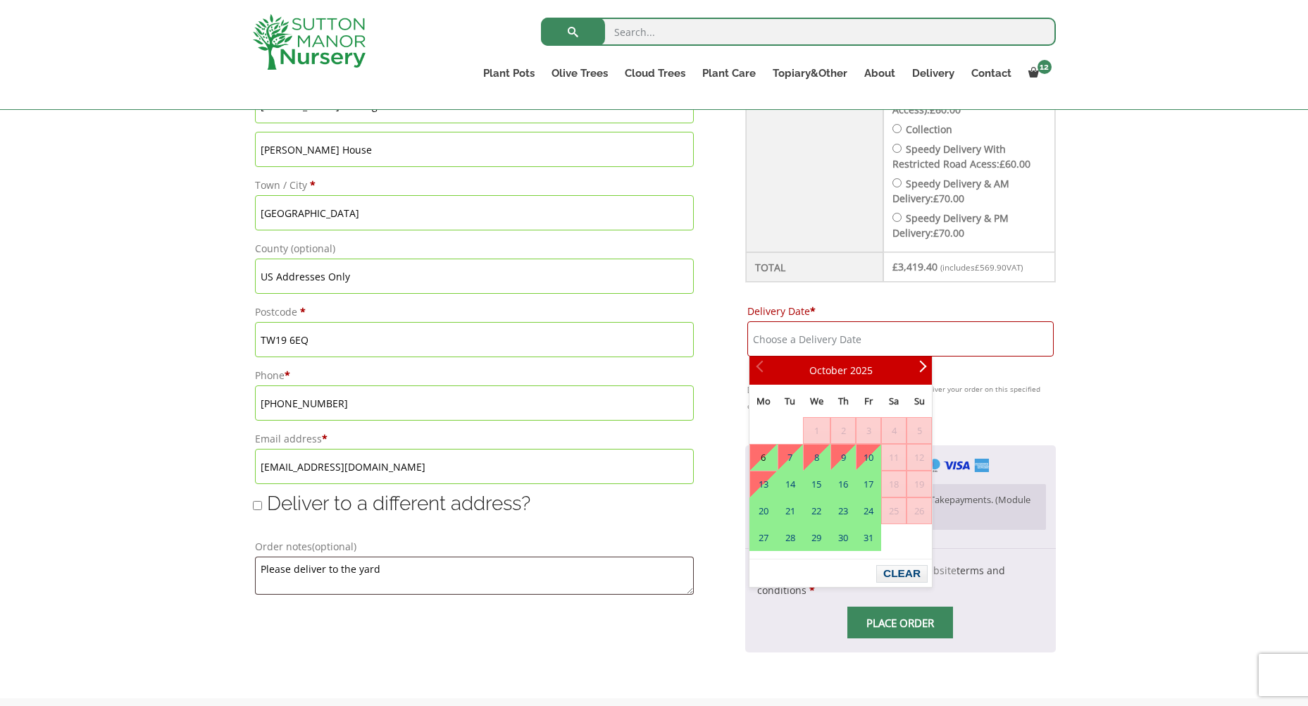
click at [761, 461] on link "6" at bounding box center [763, 456] width 27 height 25
type input "[DATE]"
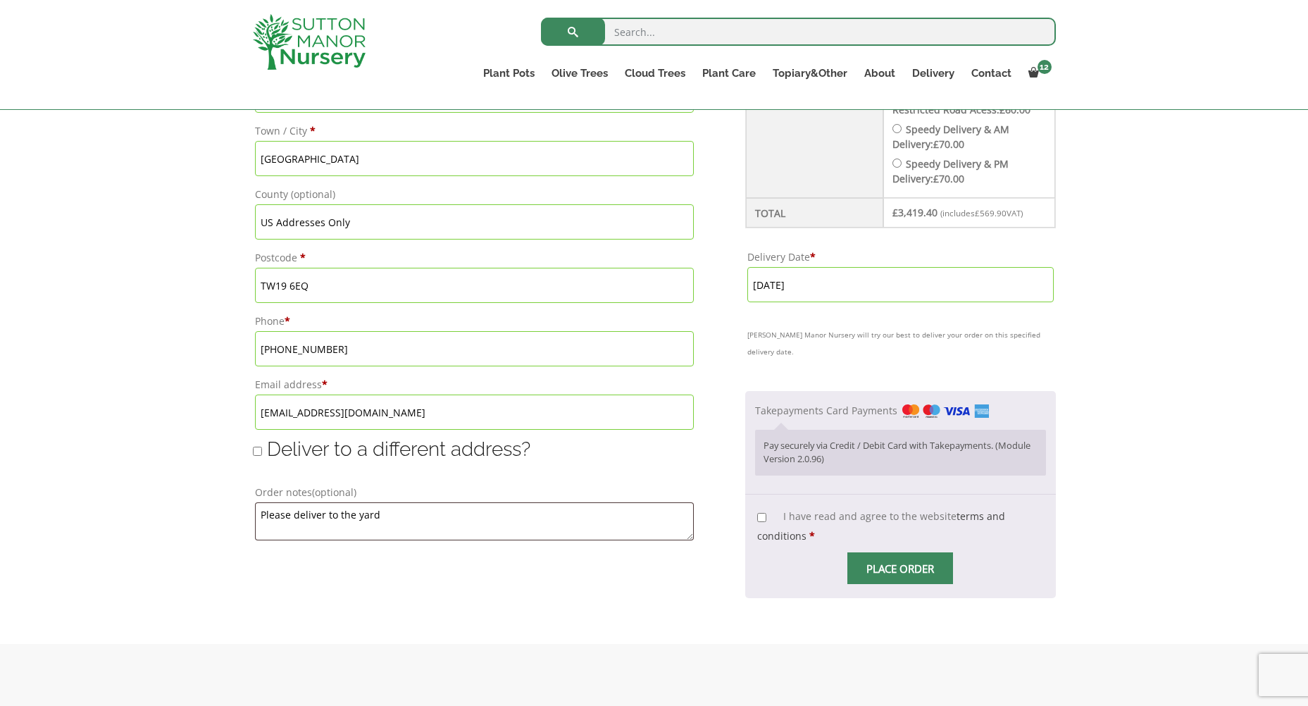
scroll to position [845, 0]
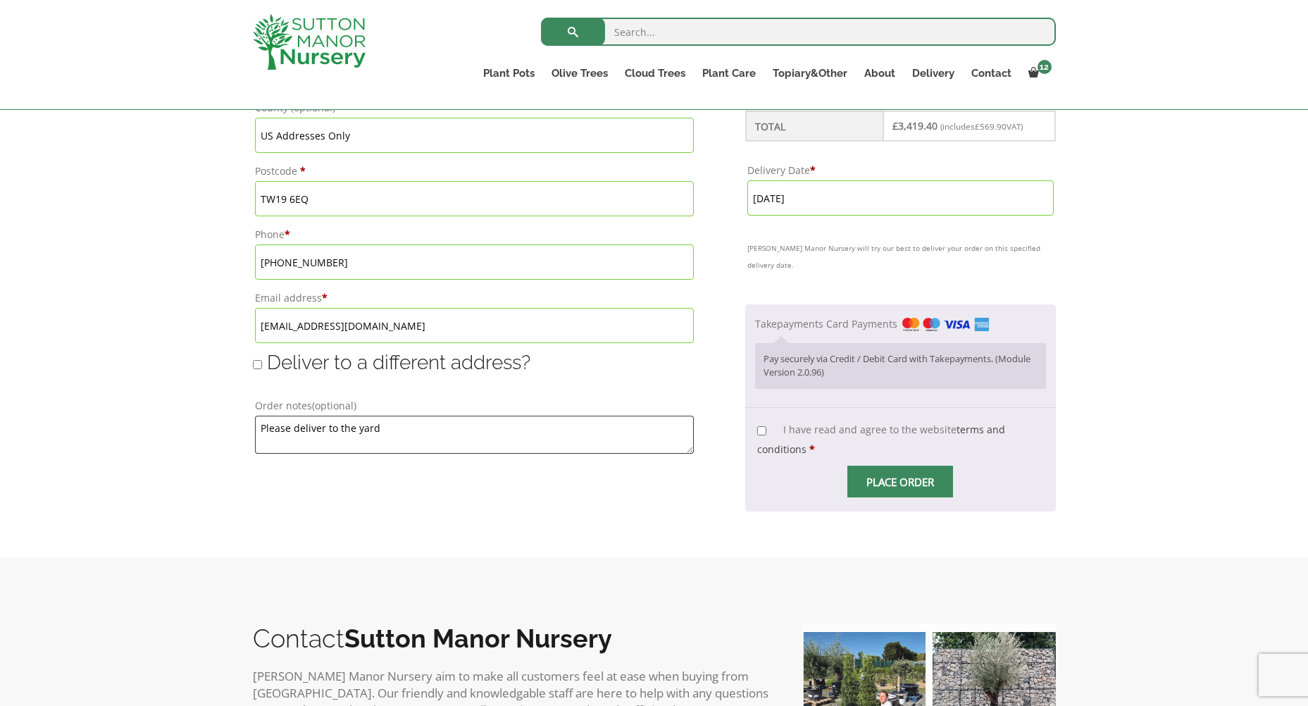
click at [765, 426] on input "I have read and agree to the website terms and conditions *" at bounding box center [761, 430] width 9 height 9
checkbox input "true"
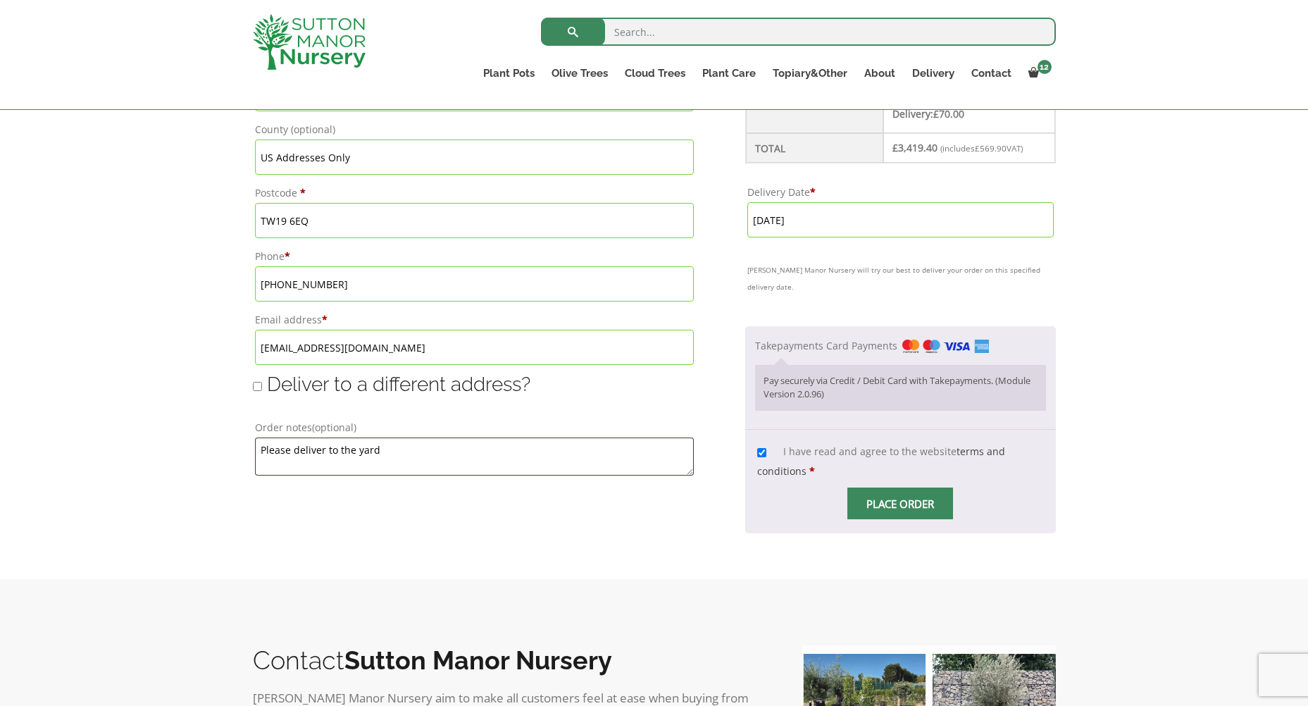
scroll to position [1127, 0]
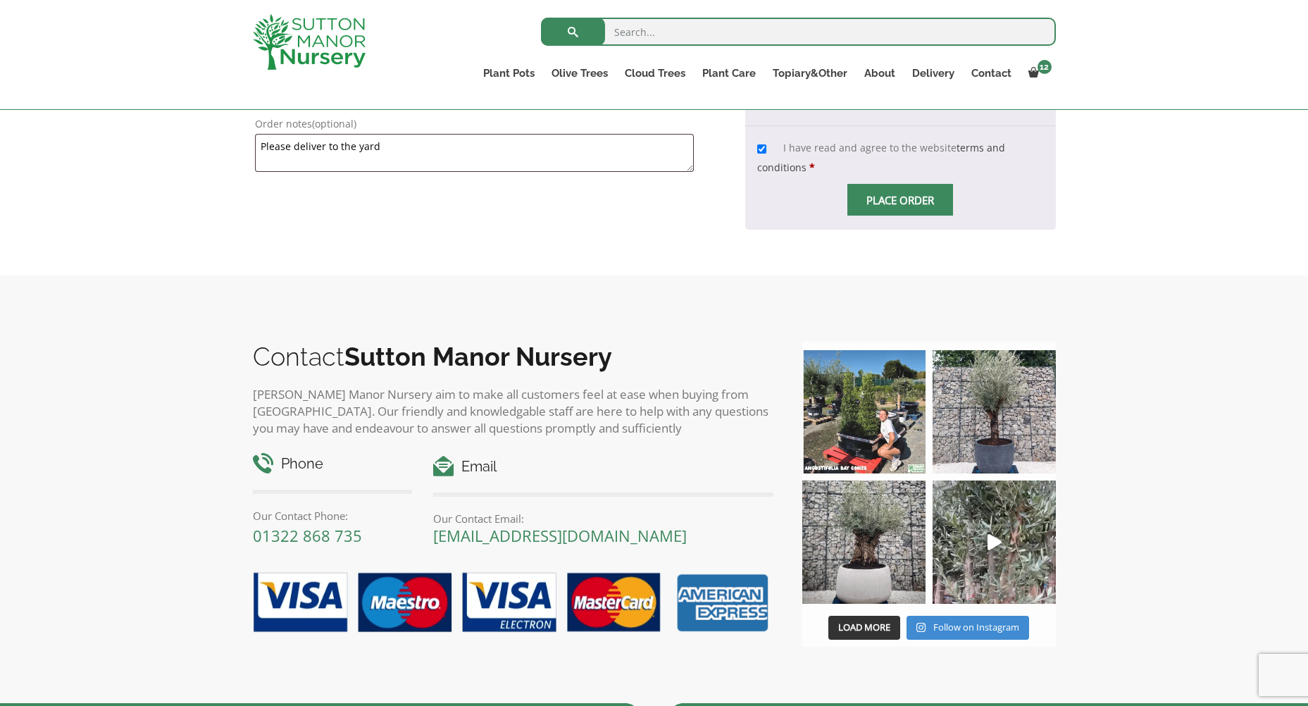
click at [923, 184] on span "Place order" at bounding box center [900, 200] width 106 height 32
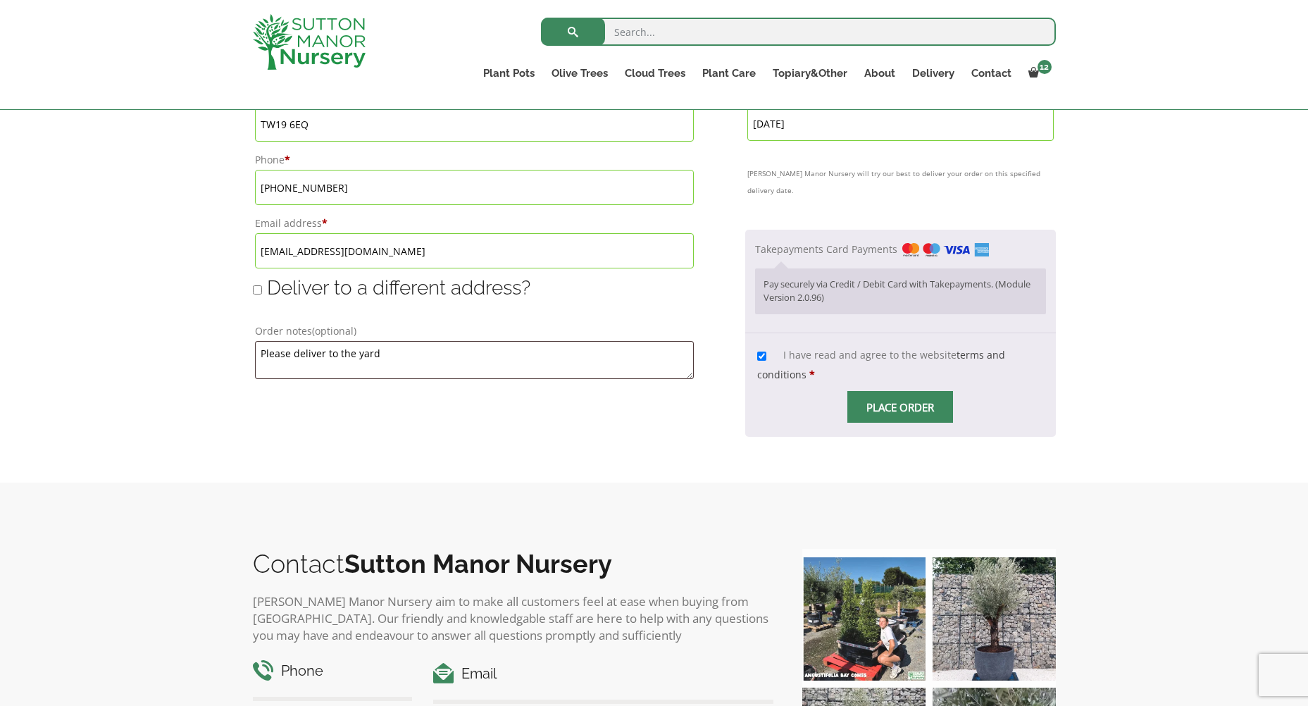
scroll to position [986, 0]
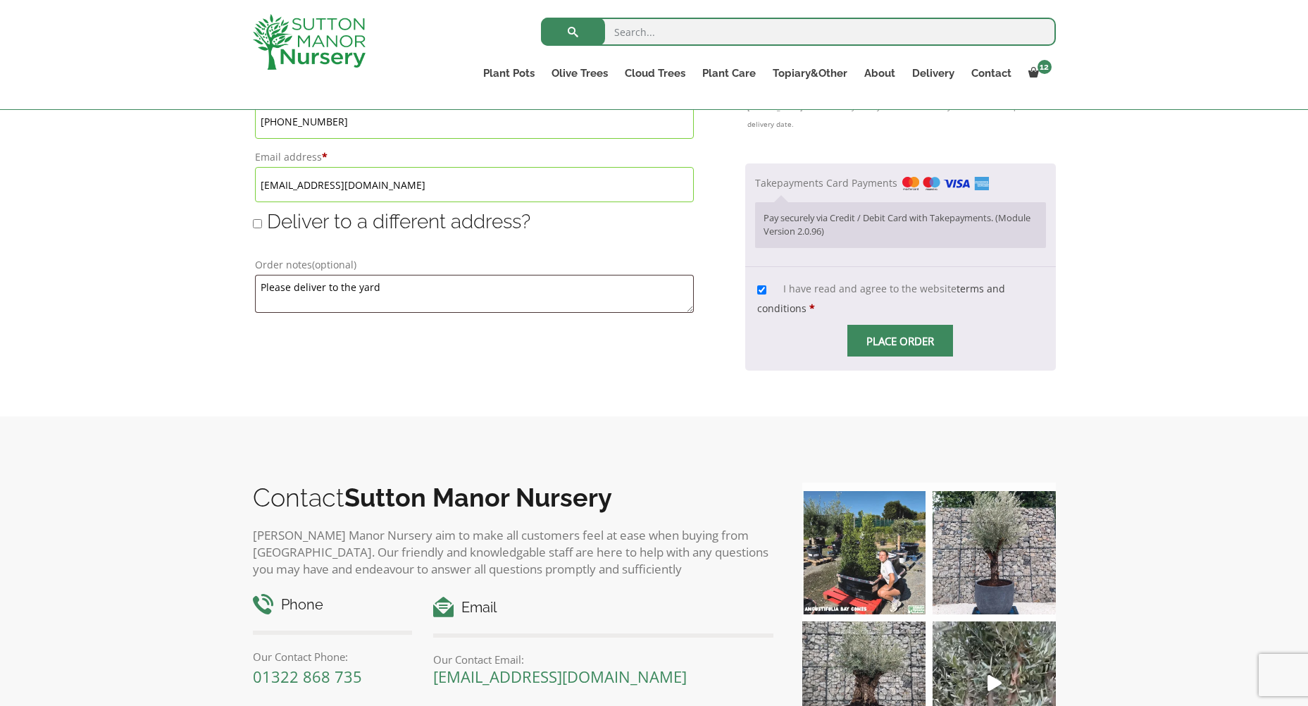
click at [900, 341] on span "Checkout" at bounding box center [900, 341] width 0 height 0
click at [894, 211] on p "Pay securely via Credit / Debit Card with Takepayments. (Module Version 2.0.96)" at bounding box center [900, 224] width 273 height 27
click at [913, 177] on img "Checkout" at bounding box center [945, 184] width 87 height 14
click at [0, 0] on input "Takepayments Card Payments" at bounding box center [0, 0] width 0 height 0
click at [900, 211] on p "Pay securely via Credit / Debit Card with Takepayments. (Module Version 2.0.96)" at bounding box center [900, 224] width 273 height 27
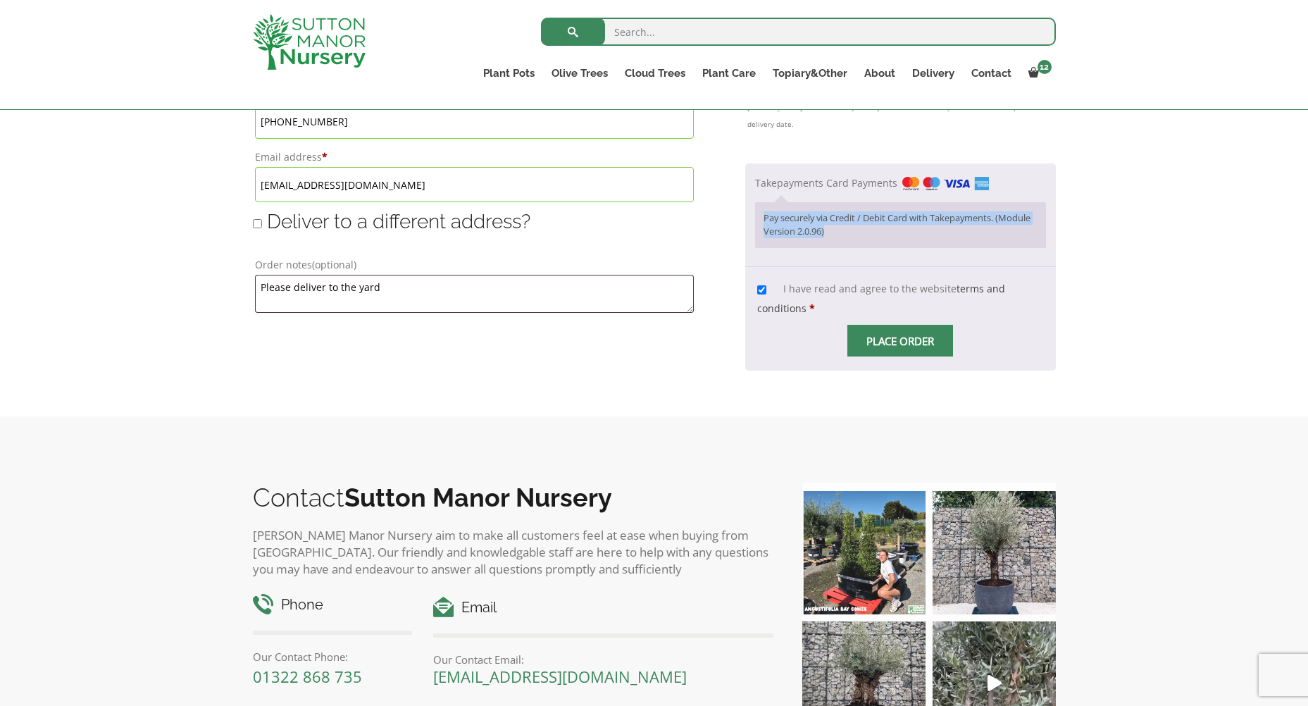
drag, startPoint x: 764, startPoint y: 197, endPoint x: 932, endPoint y: 218, distance: 169.7
click at [932, 218] on div "Pay securely via Credit / Debit Card with Takepayments. (Module Version 2.0.96)" at bounding box center [900, 224] width 291 height 45
drag, startPoint x: 932, startPoint y: 218, endPoint x: 940, endPoint y: 228, distance: 12.5
click at [940, 228] on div "Pay securely via Credit / Debit Card with Takepayments. (Module Version 2.0.96)" at bounding box center [900, 224] width 291 height 45
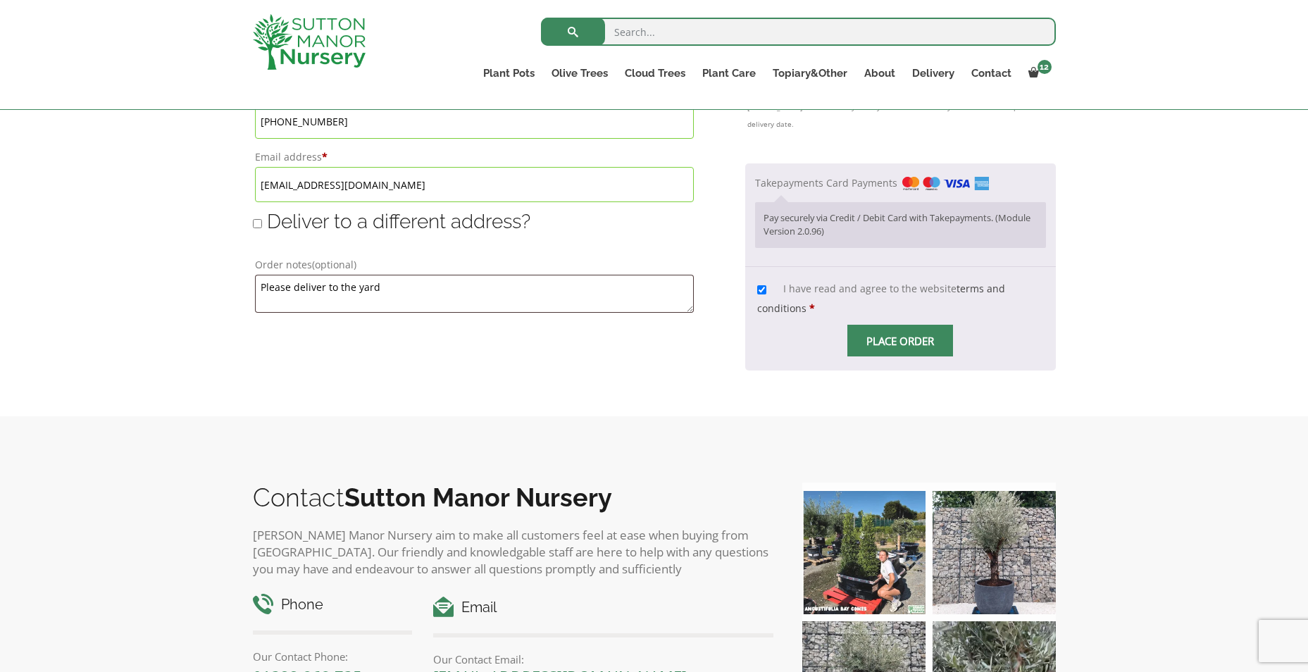
click at [900, 341] on span "Checkout" at bounding box center [900, 341] width 0 height 0
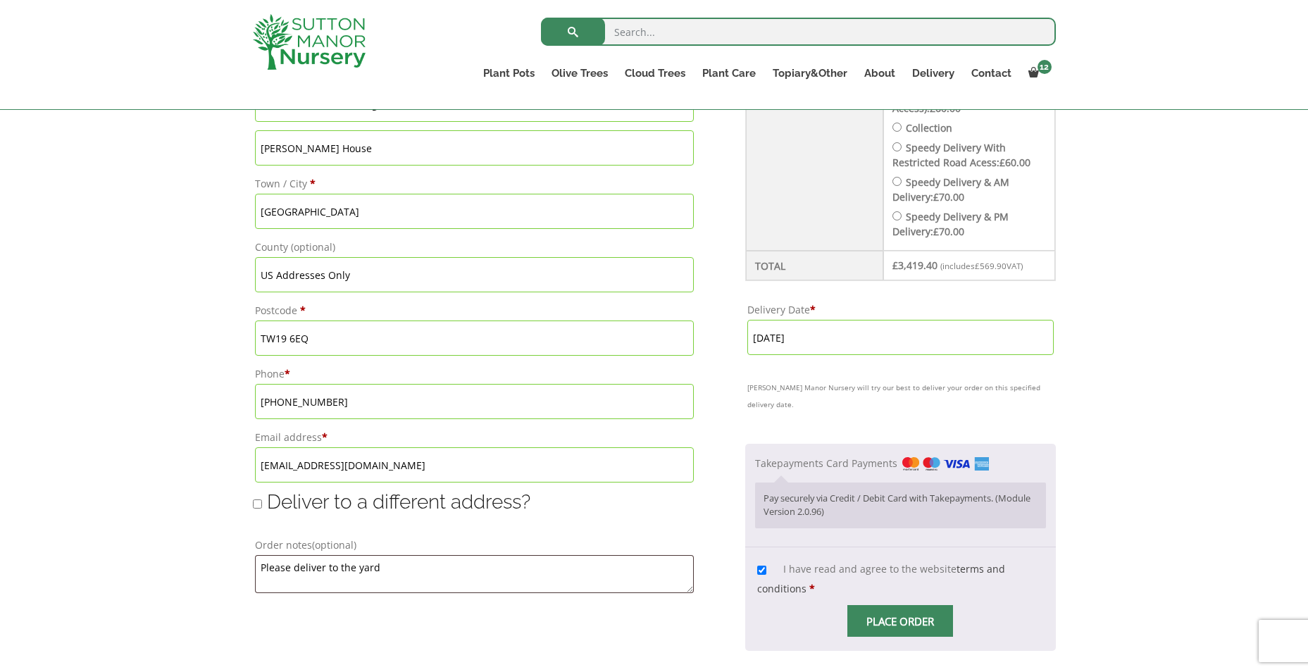
scroll to position [704, 0]
click at [900, 623] on span "Checkout" at bounding box center [900, 623] width 0 height 0
click at [889, 615] on span "Place order" at bounding box center [900, 623] width 106 height 32
click at [910, 459] on img "Checkout" at bounding box center [945, 466] width 87 height 14
click at [0, 0] on input "Takepayments Card Payments" at bounding box center [0, 0] width 0 height 0
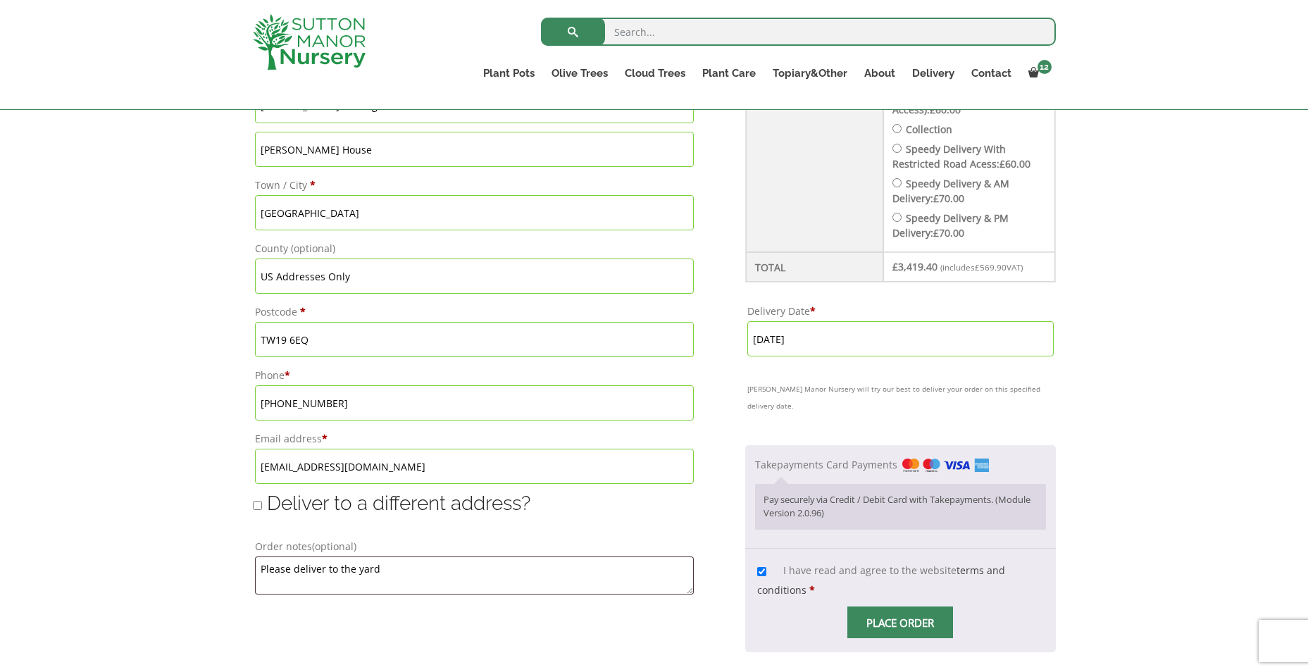
click at [831, 458] on label "Takepayments Card Payments" at bounding box center [872, 464] width 235 height 13
click at [0, 0] on input "Takepayments Card Payments" at bounding box center [0, 0] width 0 height 0
click at [769, 458] on label "Takepayments Card Payments" at bounding box center [872, 464] width 235 height 13
click at [0, 0] on input "Takepayments Card Payments" at bounding box center [0, 0] width 0 height 0
click at [817, 526] on ul "Takepayments Card Payments Pay securely via Credit / Debit Card with Takepaymen…" at bounding box center [900, 497] width 311 height 104
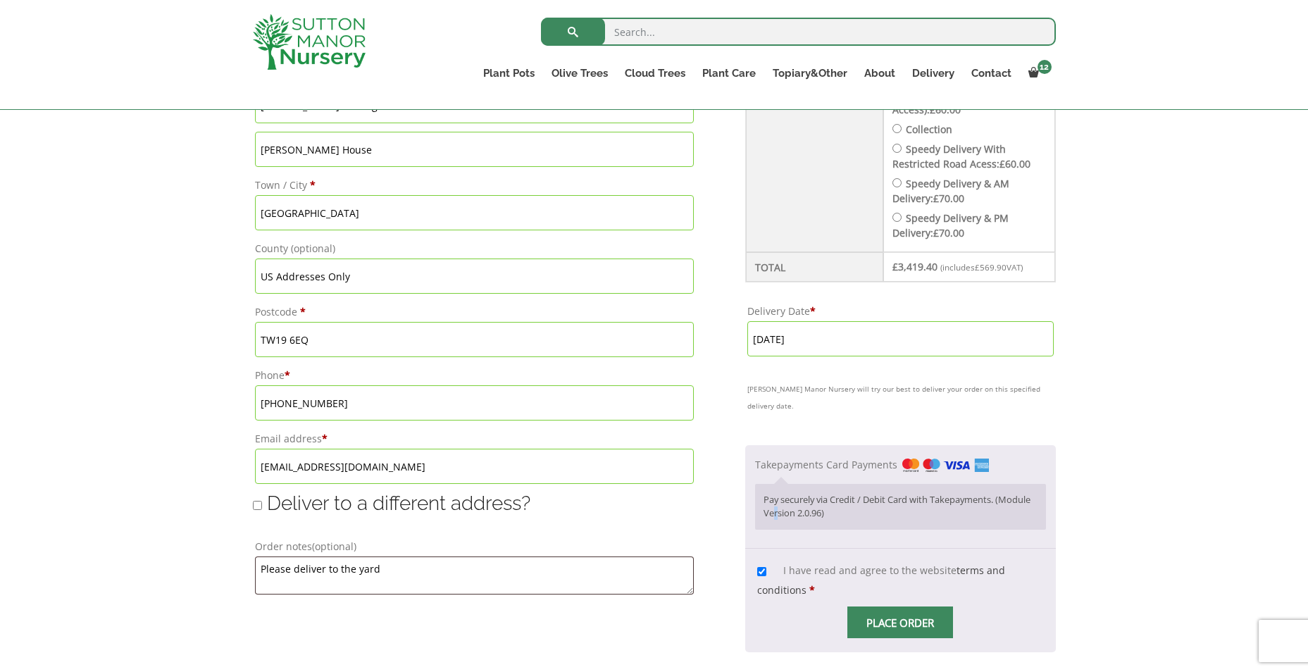
copy p "r"
click at [896, 493] on p "Pay securely via Credit / Debit Card with Takepayments. (Module Version 2.0.96)" at bounding box center [900, 506] width 273 height 27
click at [933, 607] on span "Place order" at bounding box center [900, 623] width 106 height 32
click at [919, 607] on span "Place order" at bounding box center [900, 623] width 106 height 32
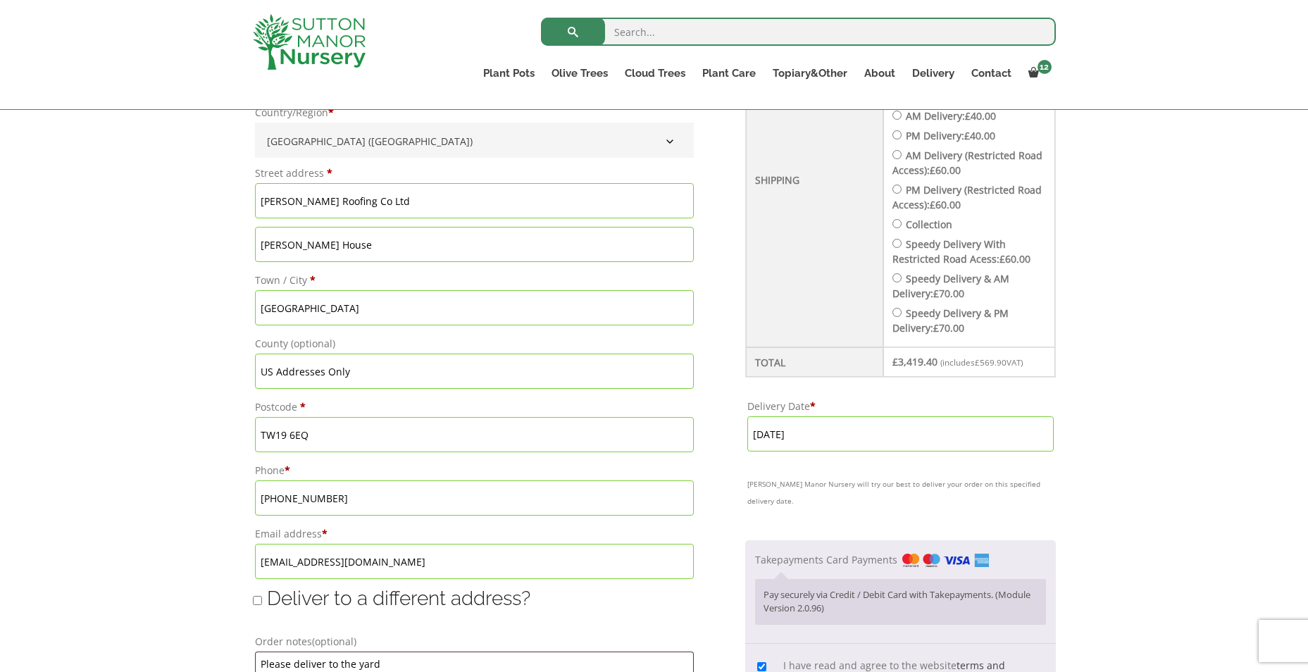
scroll to position [634, 0]
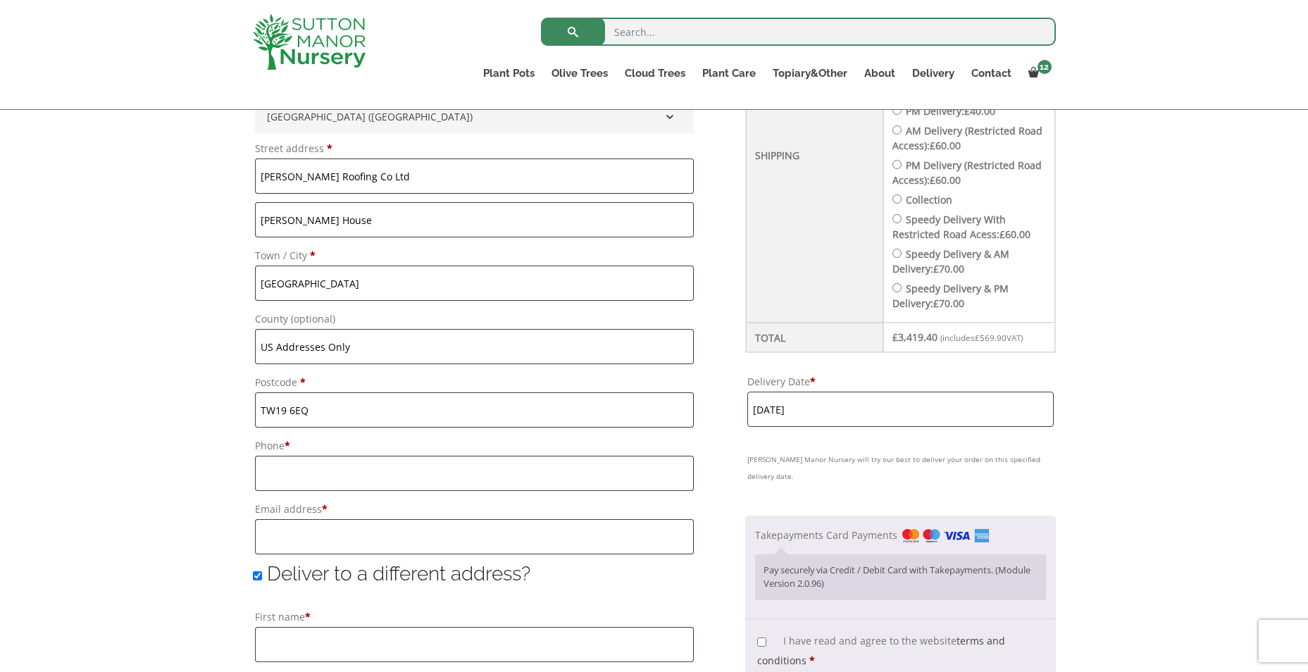
scroll to position [634, 0]
click at [843, 525] on li "Takepayments Card Payments Pay securely via Credit / Debit Card with Takepaymen…" at bounding box center [900, 566] width 291 height 83
click at [760, 528] on label "Takepayments Card Payments" at bounding box center [872, 534] width 235 height 13
click at [0, 0] on input "Takepayments Card Payments" at bounding box center [0, 0] width 0 height 0
click at [755, 518] on ul "Takepayments Card Payments Pay securely via Credit / Debit Card with Takepaymen…" at bounding box center [900, 568] width 311 height 104
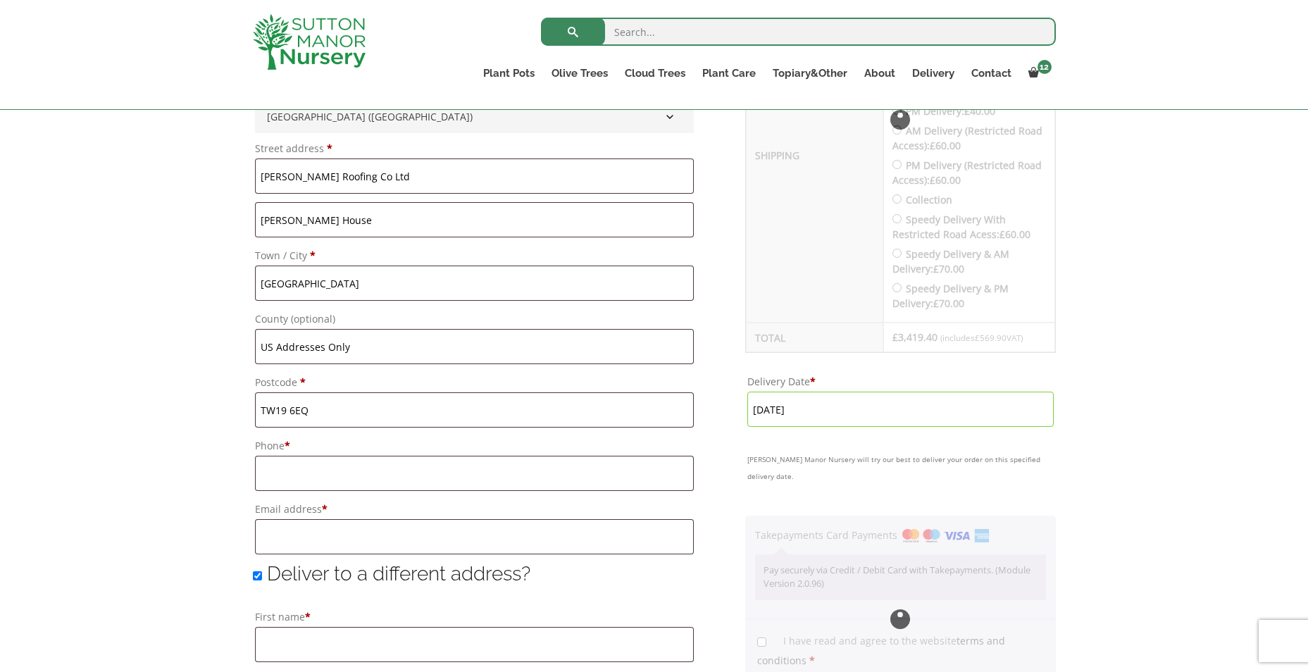
click at [757, 623] on div "Checkout" at bounding box center [900, 619] width 311 height 207
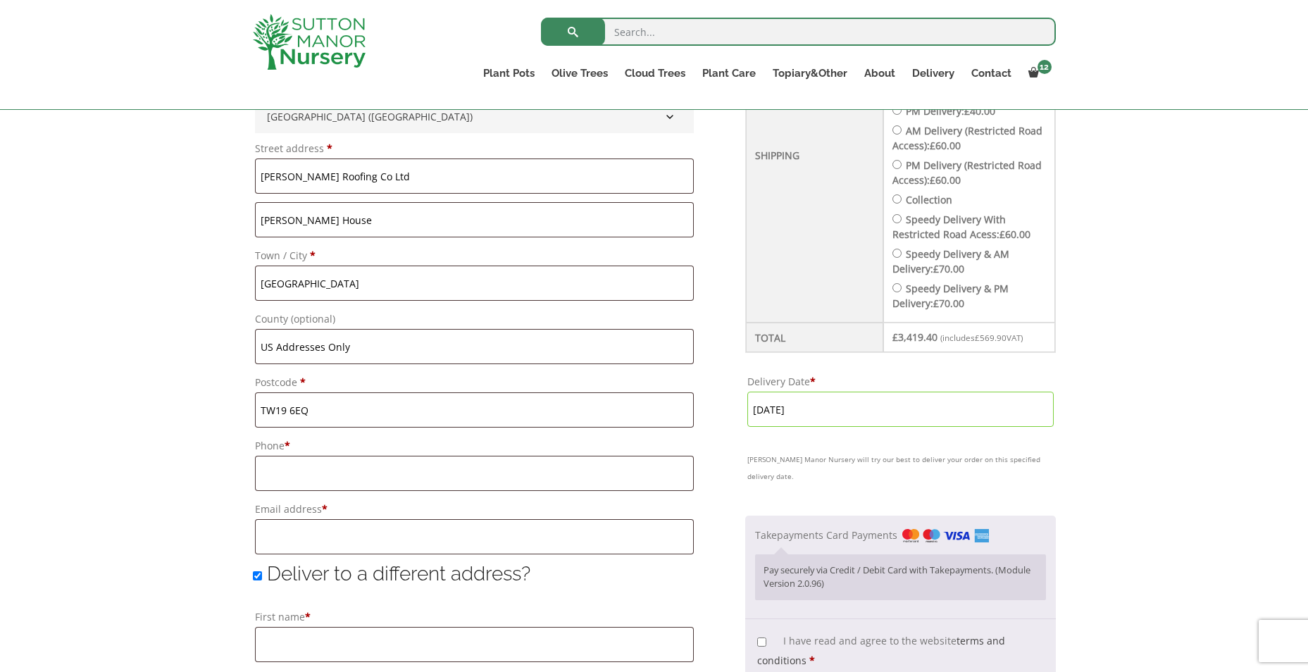
click at [772, 528] on label "Takepayments Card Payments" at bounding box center [872, 534] width 235 height 13
click at [0, 0] on input "Takepayments Card Payments" at bounding box center [0, 0] width 0 height 0
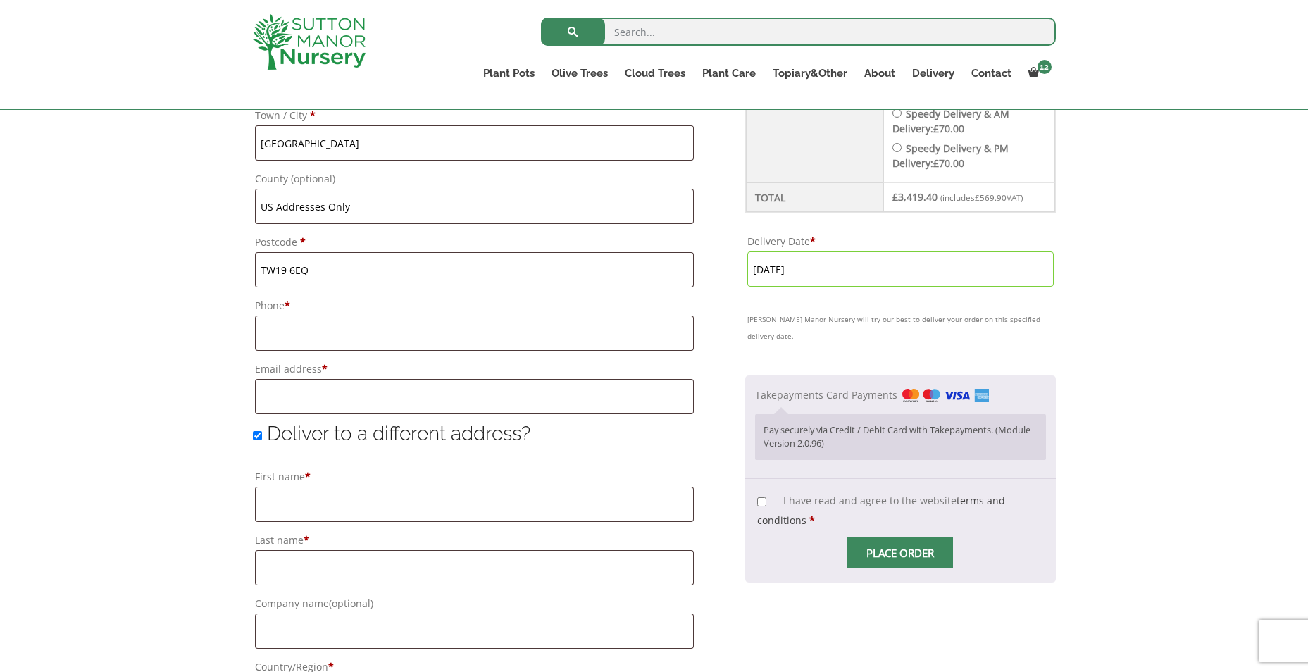
scroll to position [775, 0]
click at [765, 497] on input "I have read and agree to the website terms and conditions *" at bounding box center [761, 501] width 9 height 9
checkbox input "true"
click at [808, 385] on li "Takepayments Card Payments Pay securely via Credit / Debit Card with Takepaymen…" at bounding box center [900, 426] width 291 height 83
click at [900, 552] on span "Checkout" at bounding box center [900, 552] width 0 height 0
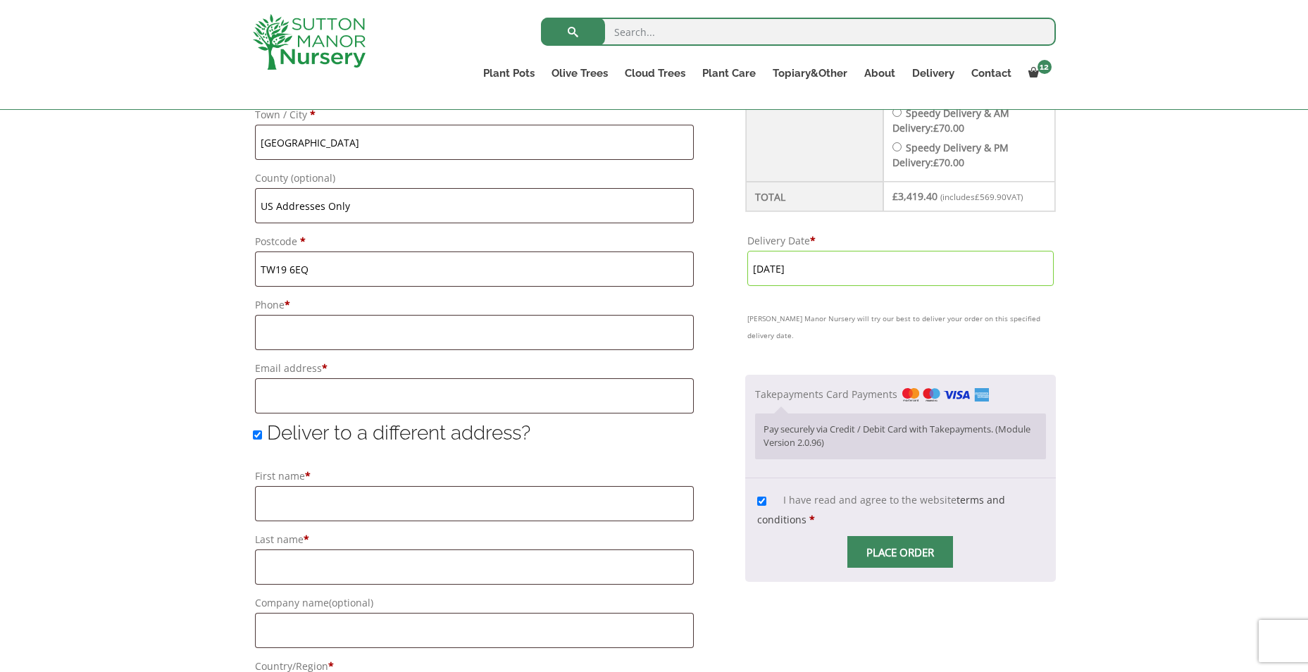
click at [900, 552] on span "Checkout" at bounding box center [900, 552] width 0 height 0
click at [261, 435] on input "Deliver to a different address?" at bounding box center [257, 434] width 9 height 9
checkbox input "false"
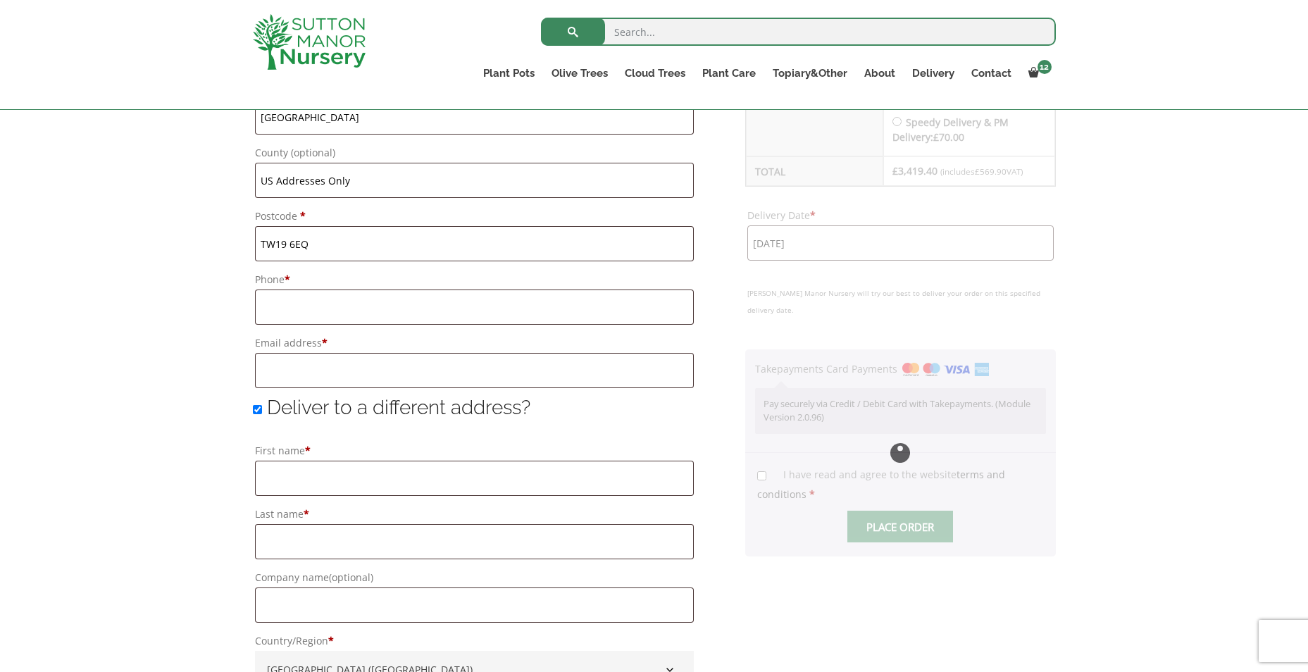
scroll to position [775, 0]
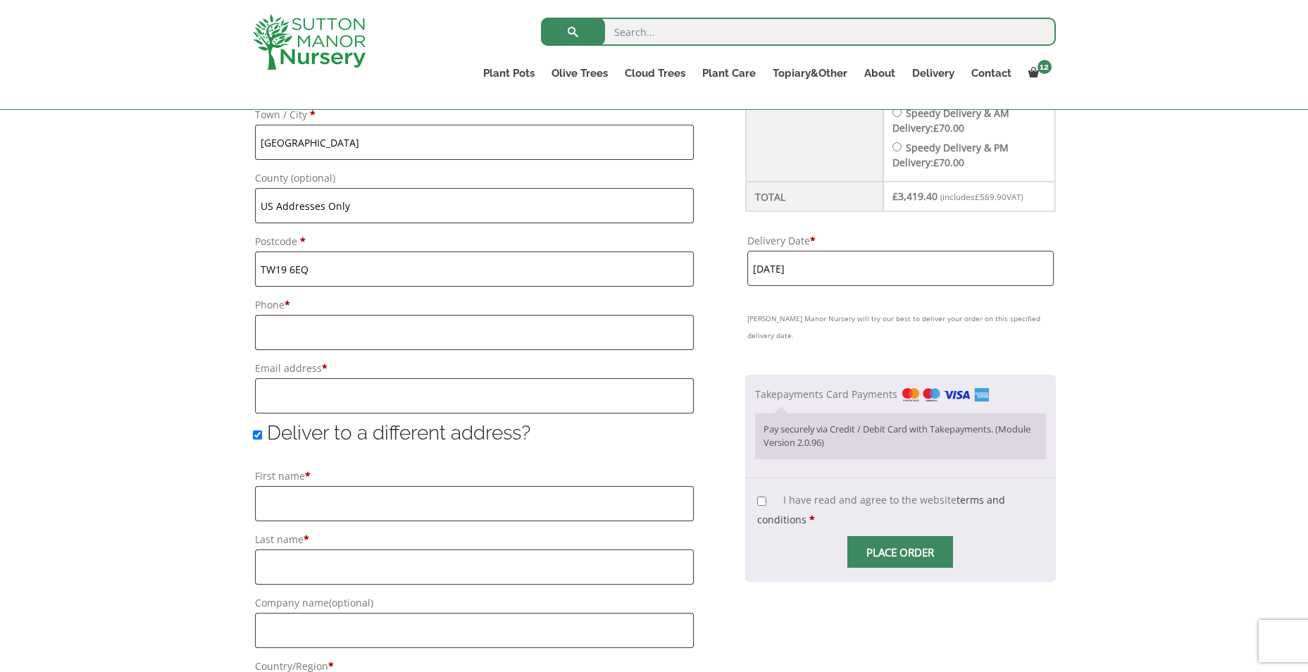
click at [765, 497] on input "I have read and agree to the website terms and conditions *" at bounding box center [761, 501] width 9 height 9
checkbox input "true"
click at [259, 437] on input "Deliver to a different address?" at bounding box center [257, 434] width 9 height 9
checkbox input "false"
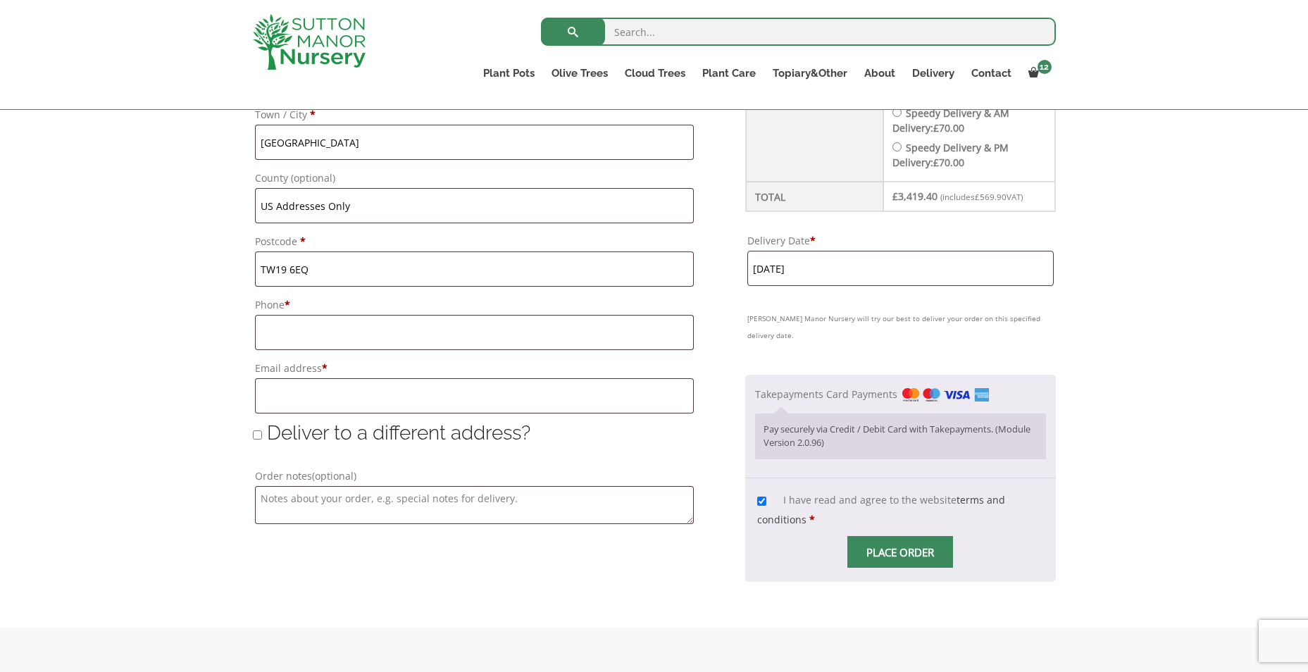
click at [916, 536] on span "Place order" at bounding box center [900, 552] width 106 height 32
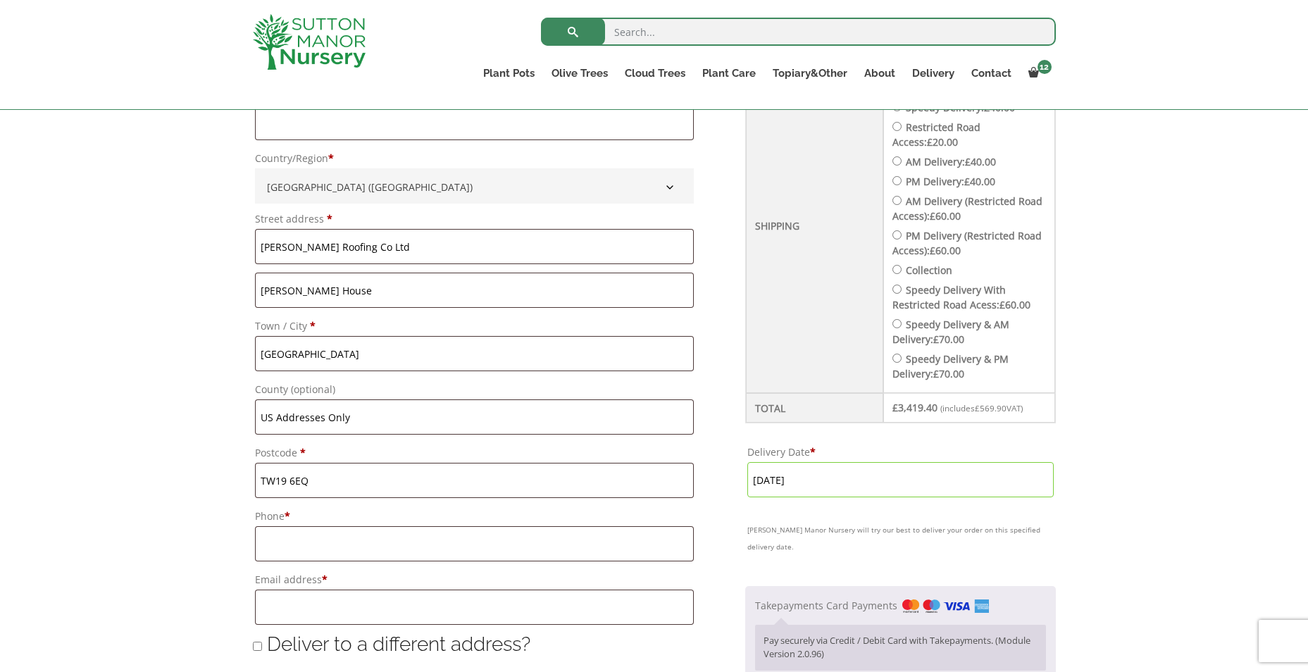
scroll to position [352, 0]
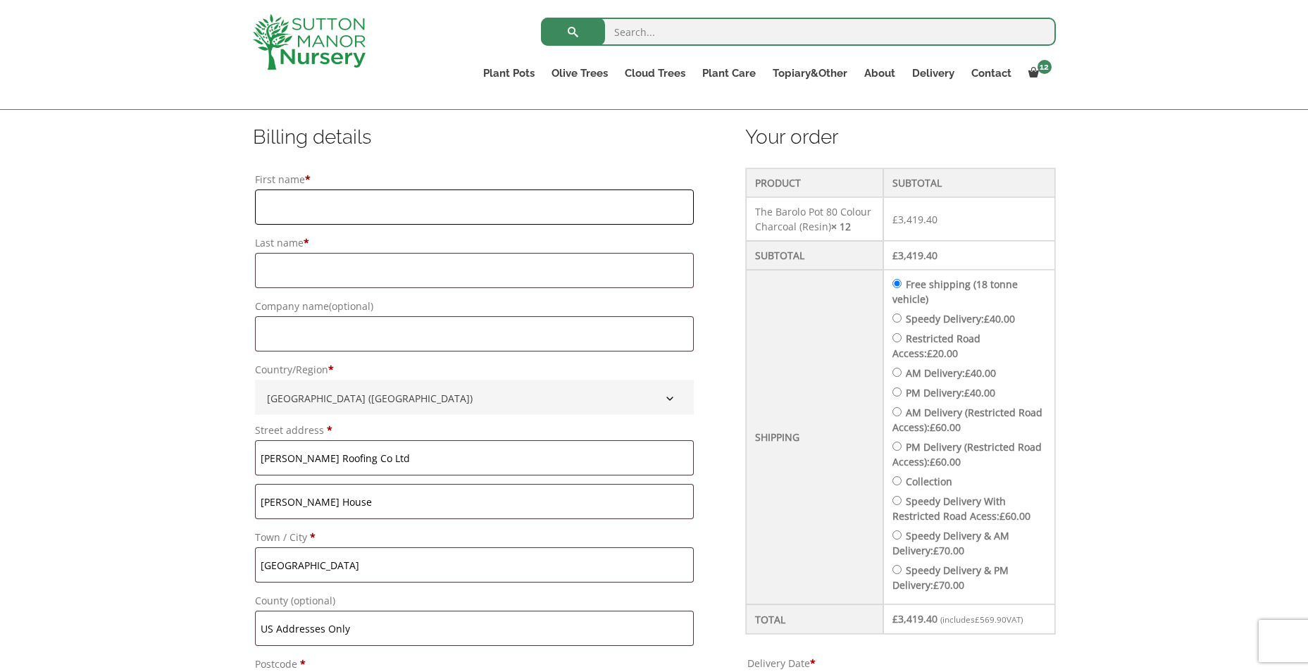
click at [363, 206] on input "First name *" at bounding box center [474, 206] width 439 height 35
click at [347, 197] on input "First name *" at bounding box center [474, 206] width 439 height 35
type input "Simon"
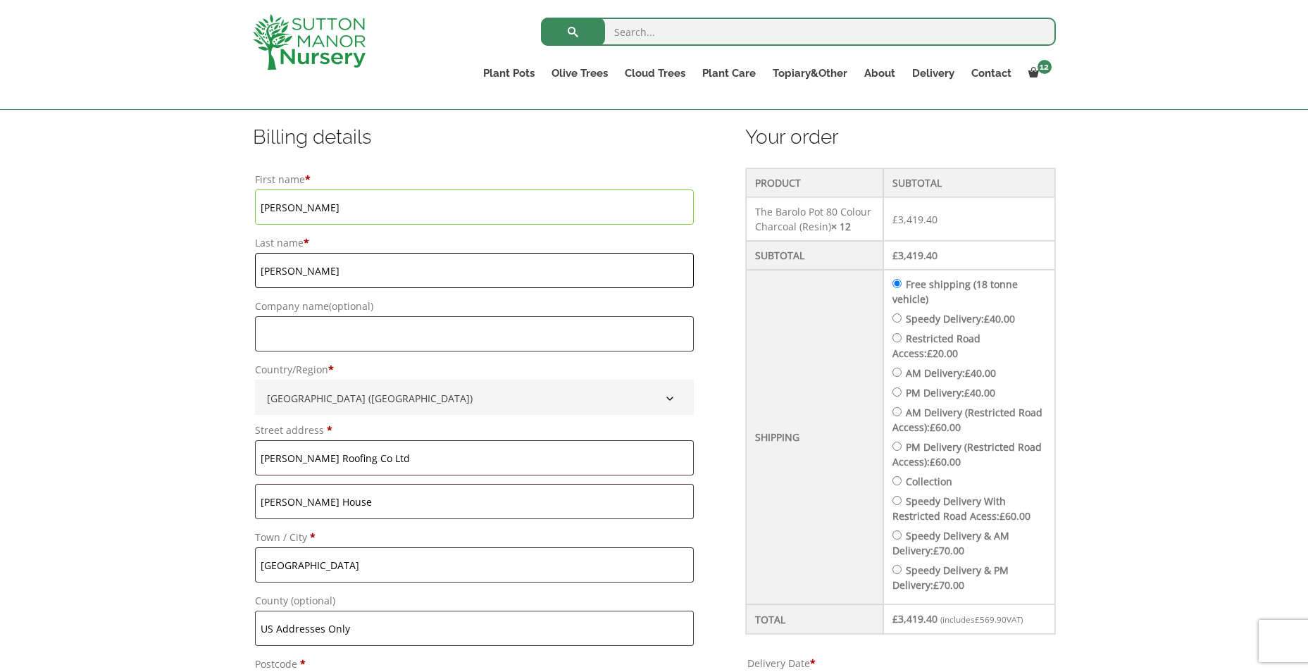
type input "Wright"
click at [425, 336] on input "Richardson" at bounding box center [474, 333] width 439 height 35
type input "Richardson"
click at [522, 546] on label "Town / City *" at bounding box center [474, 538] width 439 height 20
click at [522, 547] on input "[GEOGRAPHIC_DATA]" at bounding box center [474, 564] width 439 height 35
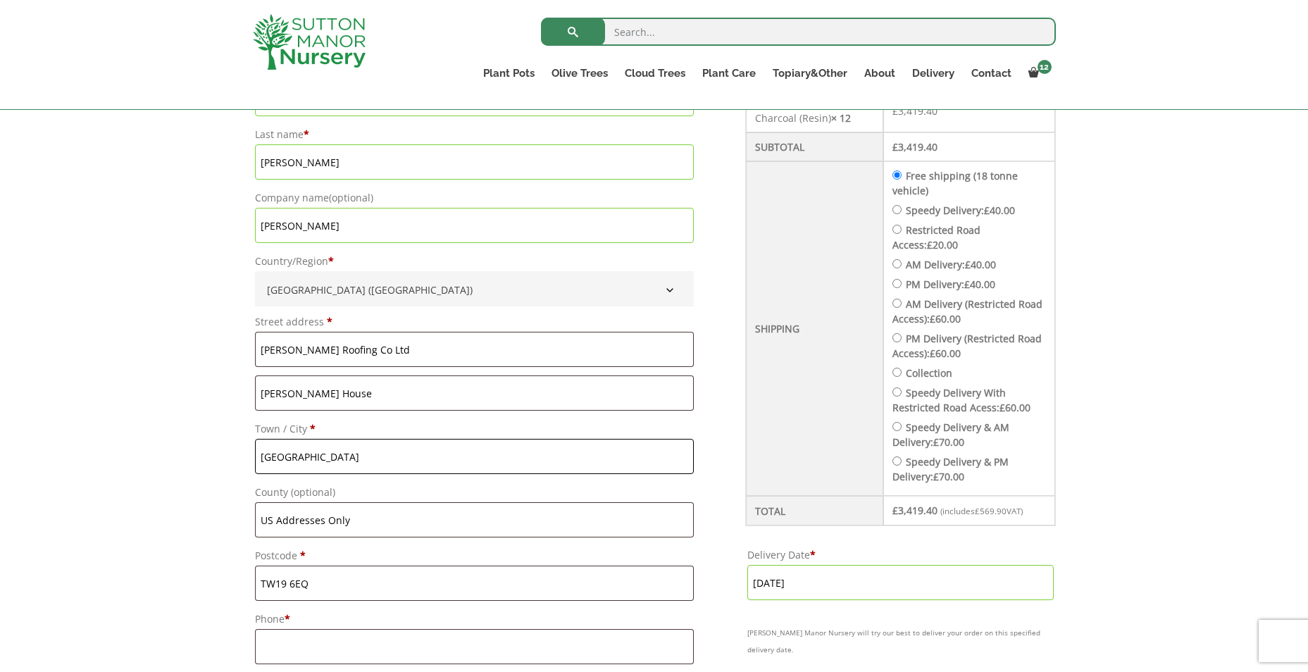
scroll to position [564, 0]
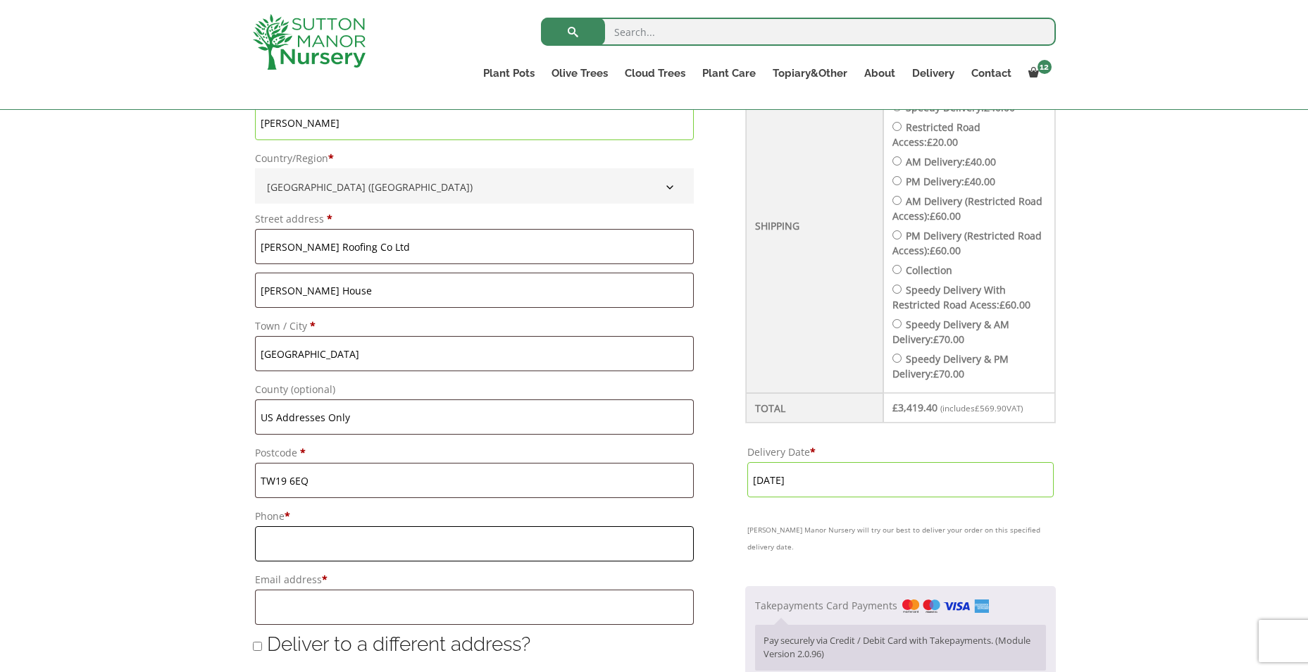
drag, startPoint x: 306, startPoint y: 546, endPoint x: 309, endPoint y: 538, distance: 8.0
click at [306, 546] on input "Phone *" at bounding box center [474, 543] width 439 height 35
type input "07966104509"
type input "o"
click at [1168, 545] on div "Have a coupon? Click here to enter your code Apply coupon Billing details First…" at bounding box center [654, 334] width 1308 height 1009
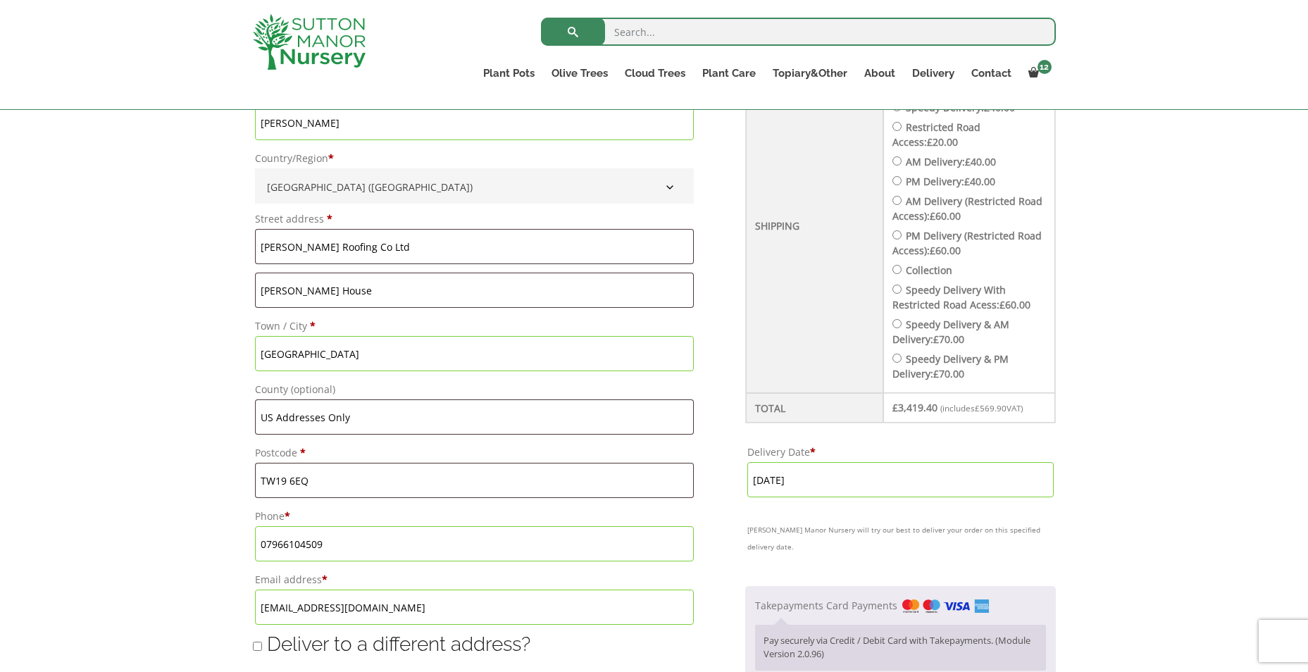
click at [478, 599] on input "ysimpson@richardsonprojects.co.uk" at bounding box center [474, 607] width 439 height 35
type input "ysimpson@richardsonprojects.uk"
click at [144, 421] on div "Have a coupon? Click here to enter your code Apply coupon Billing details First…" at bounding box center [654, 334] width 1308 height 1009
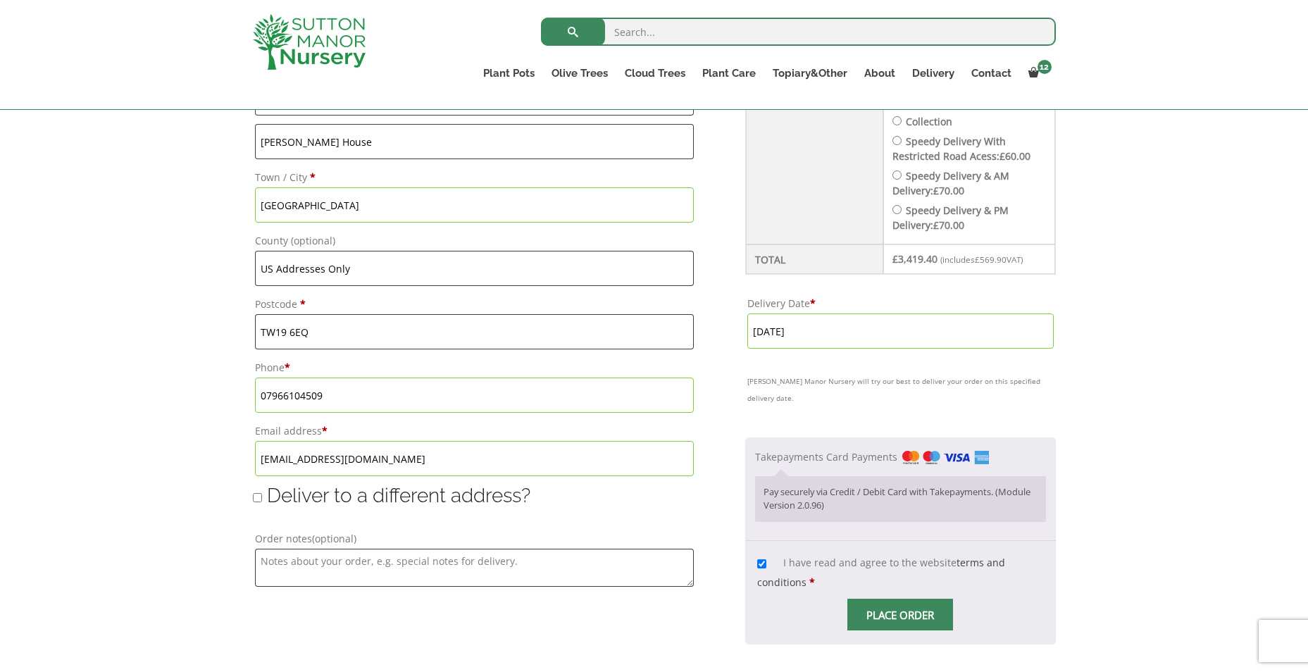
scroll to position [845, 0]
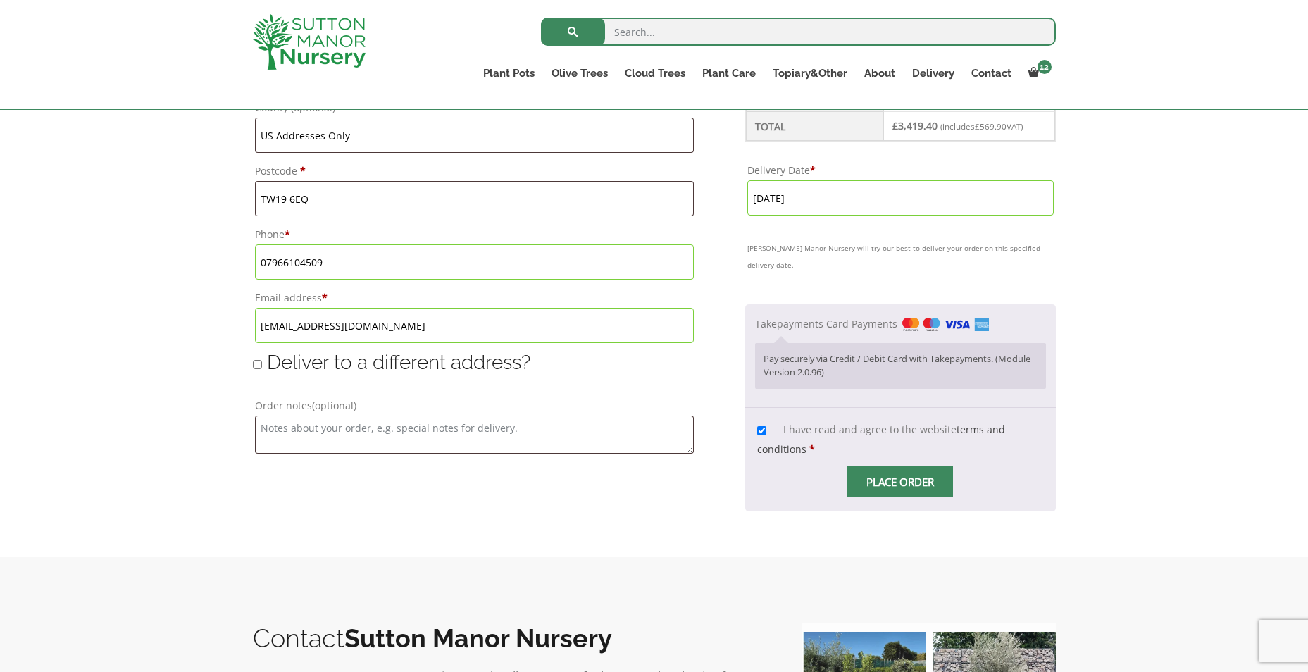
click at [900, 482] on span "Checkout" at bounding box center [900, 482] width 0 height 0
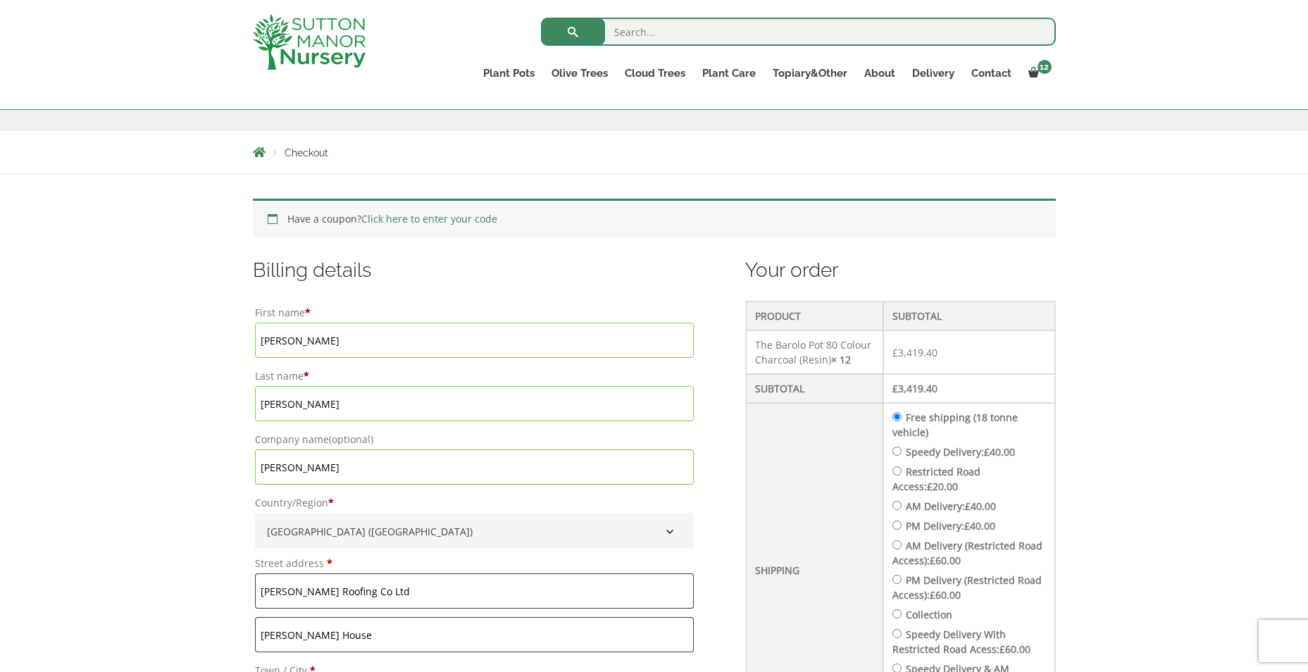
scroll to position [211, 0]
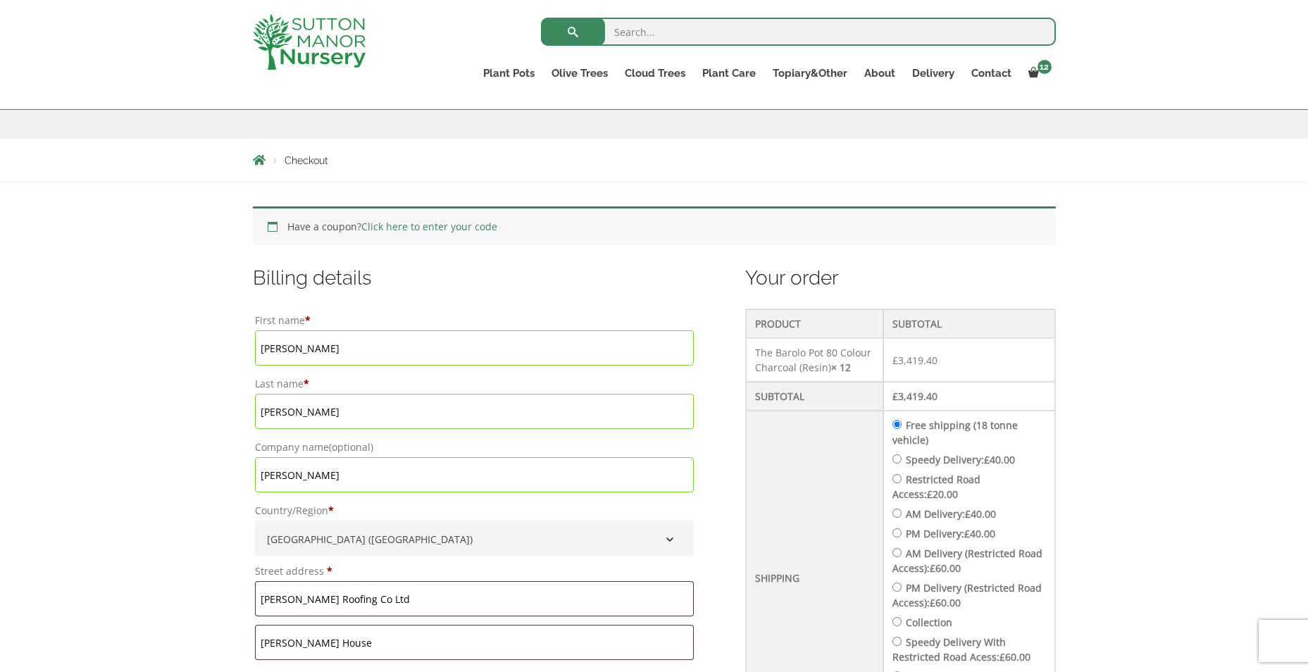
click at [368, 469] on input "Richardson" at bounding box center [474, 474] width 439 height 35
type input "[PERSON_NAME] Roofing Co Ltd"
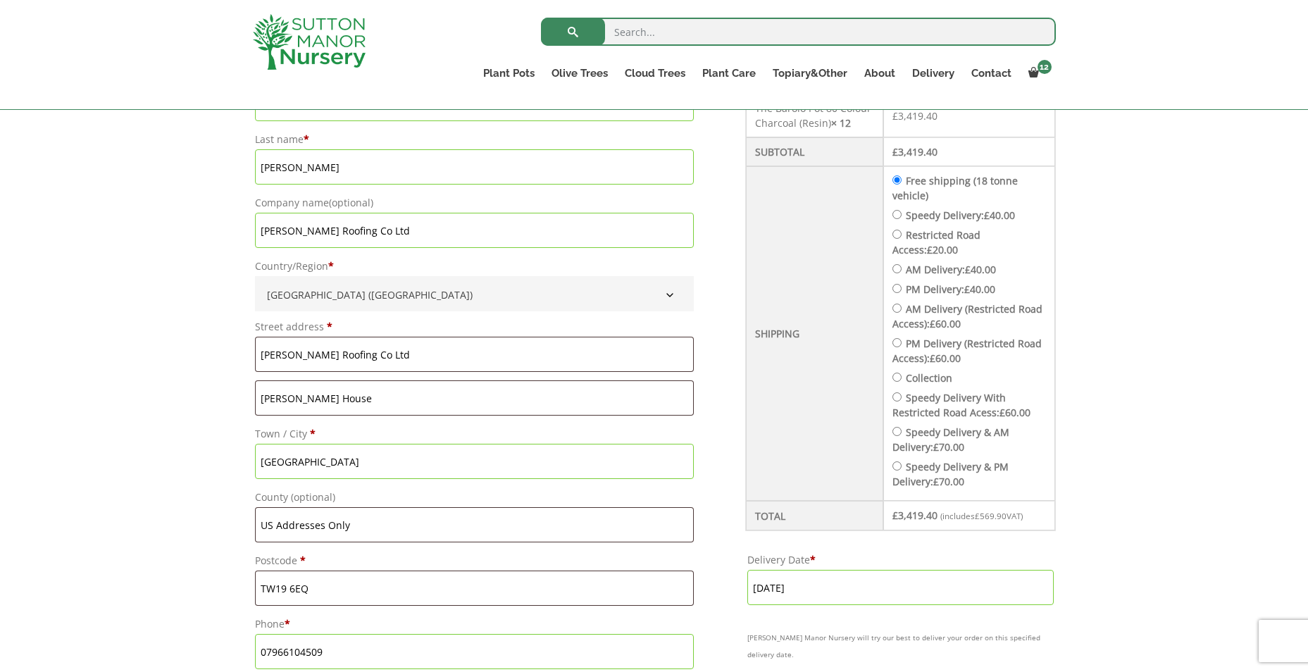
scroll to position [493, 0]
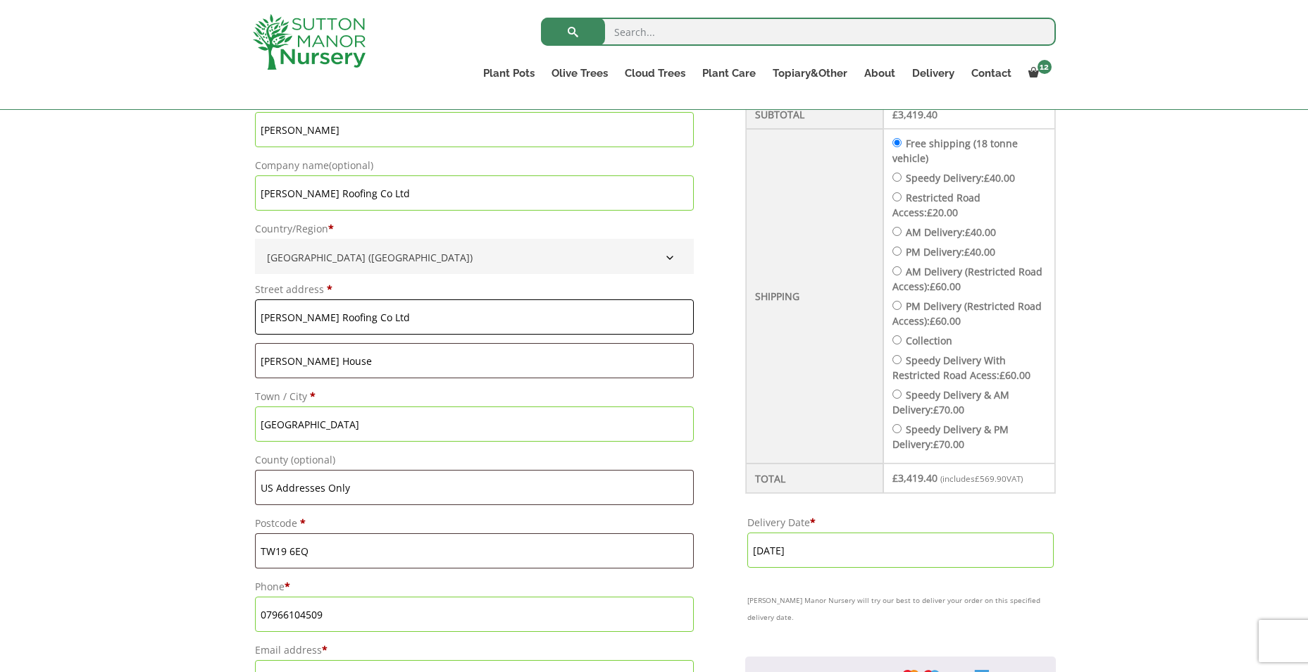
drag, startPoint x: 399, startPoint y: 315, endPoint x: 186, endPoint y: 283, distance: 215.8
click at [191, 287] on div "Have a coupon? Click here to enter your code Apply coupon Billing details First…" at bounding box center [654, 404] width 1308 height 1009
type input "Richardson HOuse"
type input "Moor Lane"
type input "Middlesex"
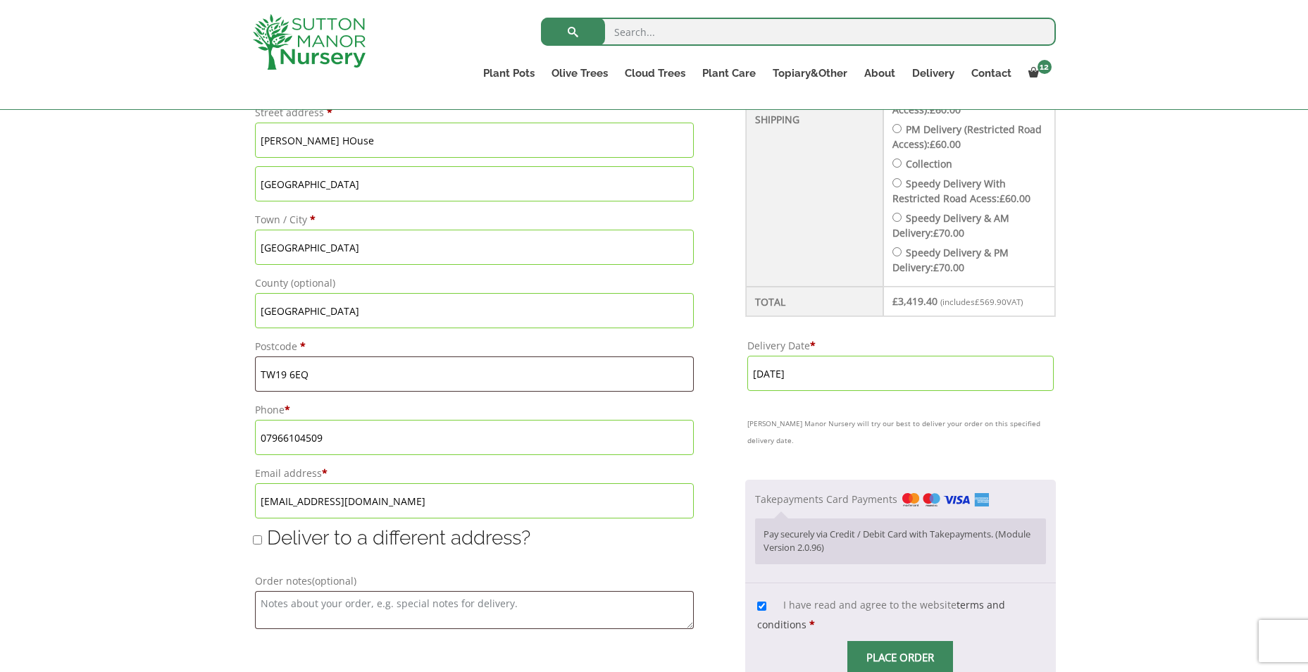
scroll to position [704, 0]
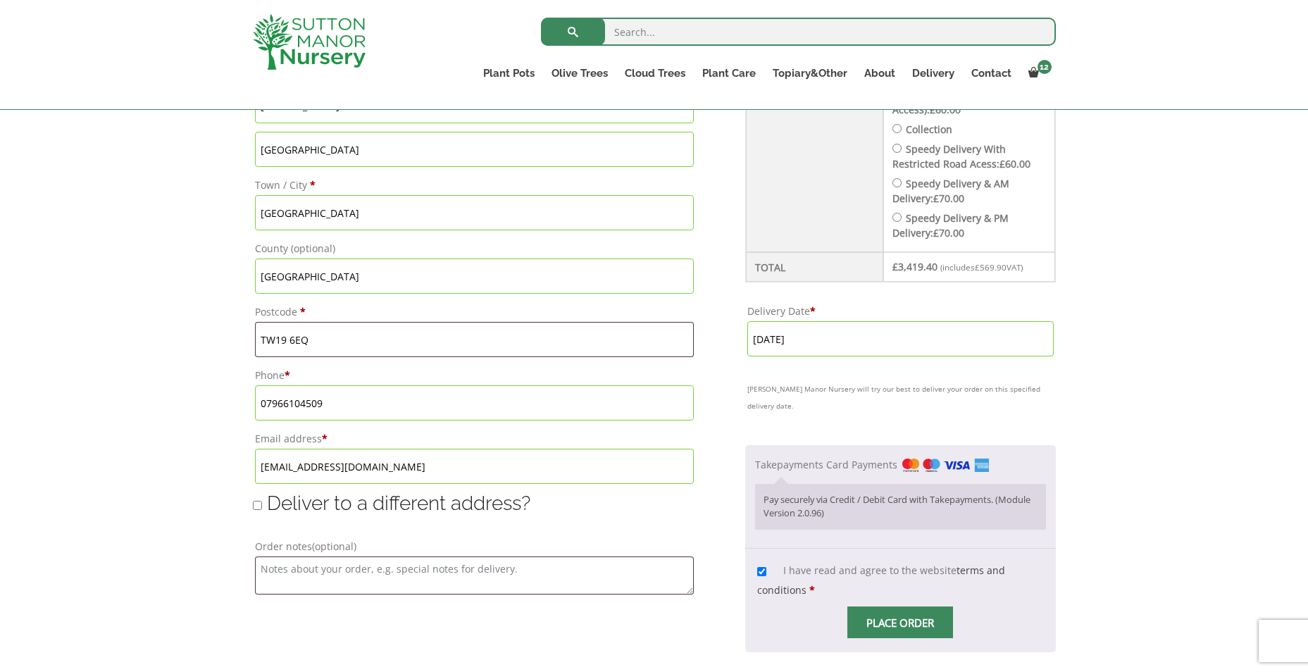
click at [900, 623] on span "Checkout" at bounding box center [900, 623] width 0 height 0
click at [897, 458] on label "Takepayments Card Payments" at bounding box center [872, 464] width 235 height 13
click at [0, 0] on input "Takepayments Card Payments" at bounding box center [0, 0] width 0 height 0
